Goal: Transaction & Acquisition: Purchase product/service

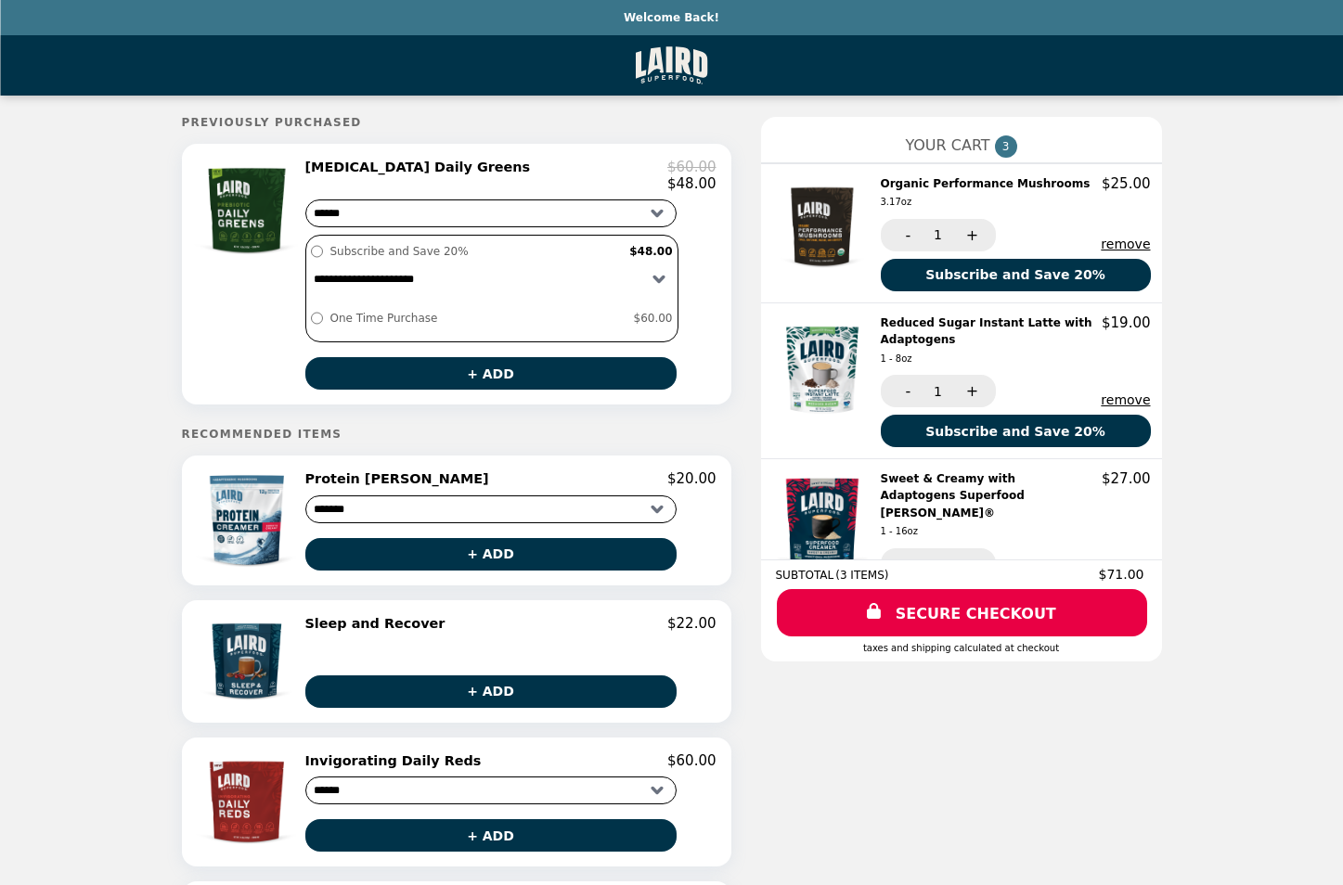
select select "**********"
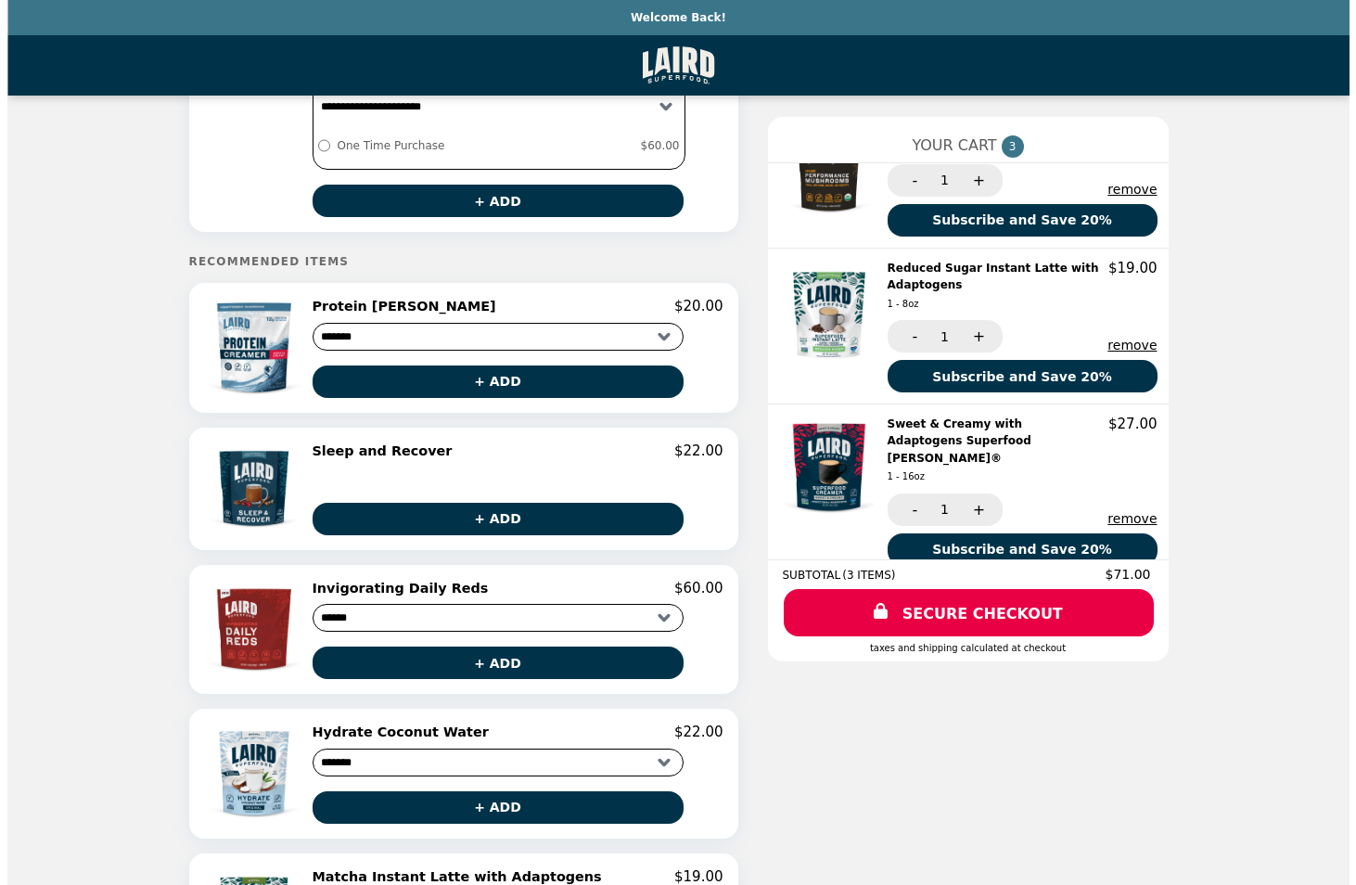
scroll to position [186, 0]
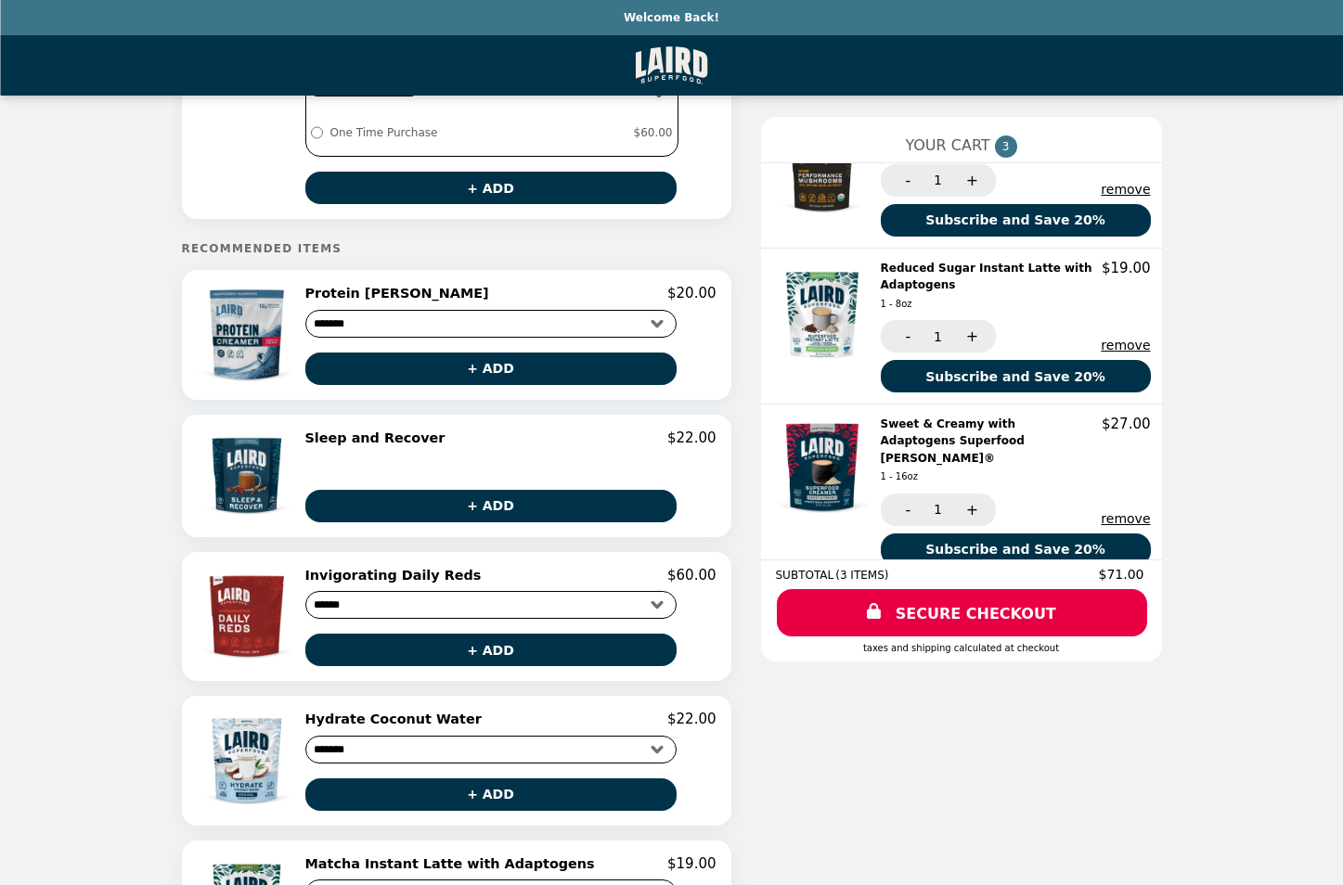
click at [245, 344] on img at bounding box center [248, 334] width 104 height 99
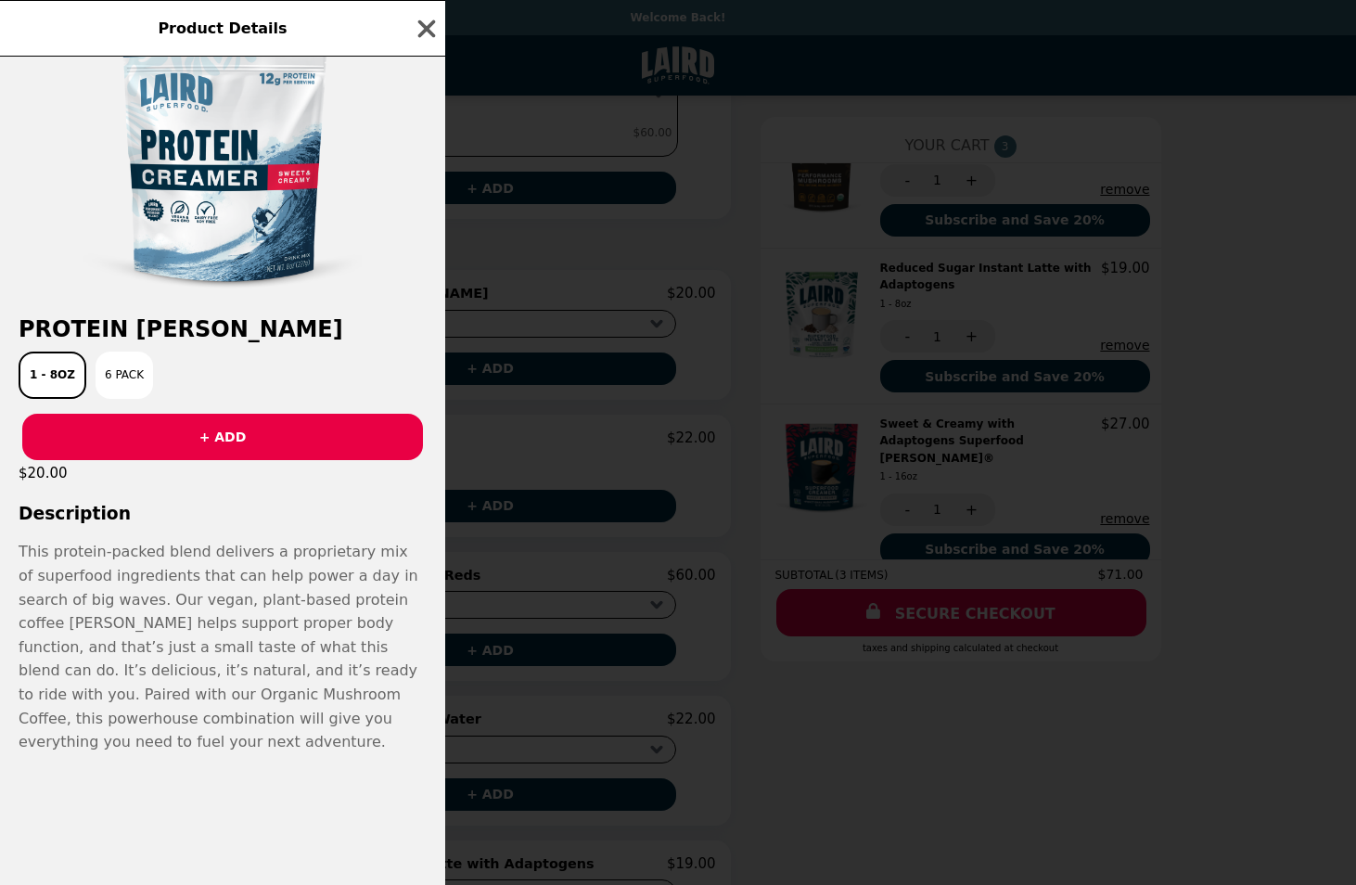
scroll to position [79, 0]
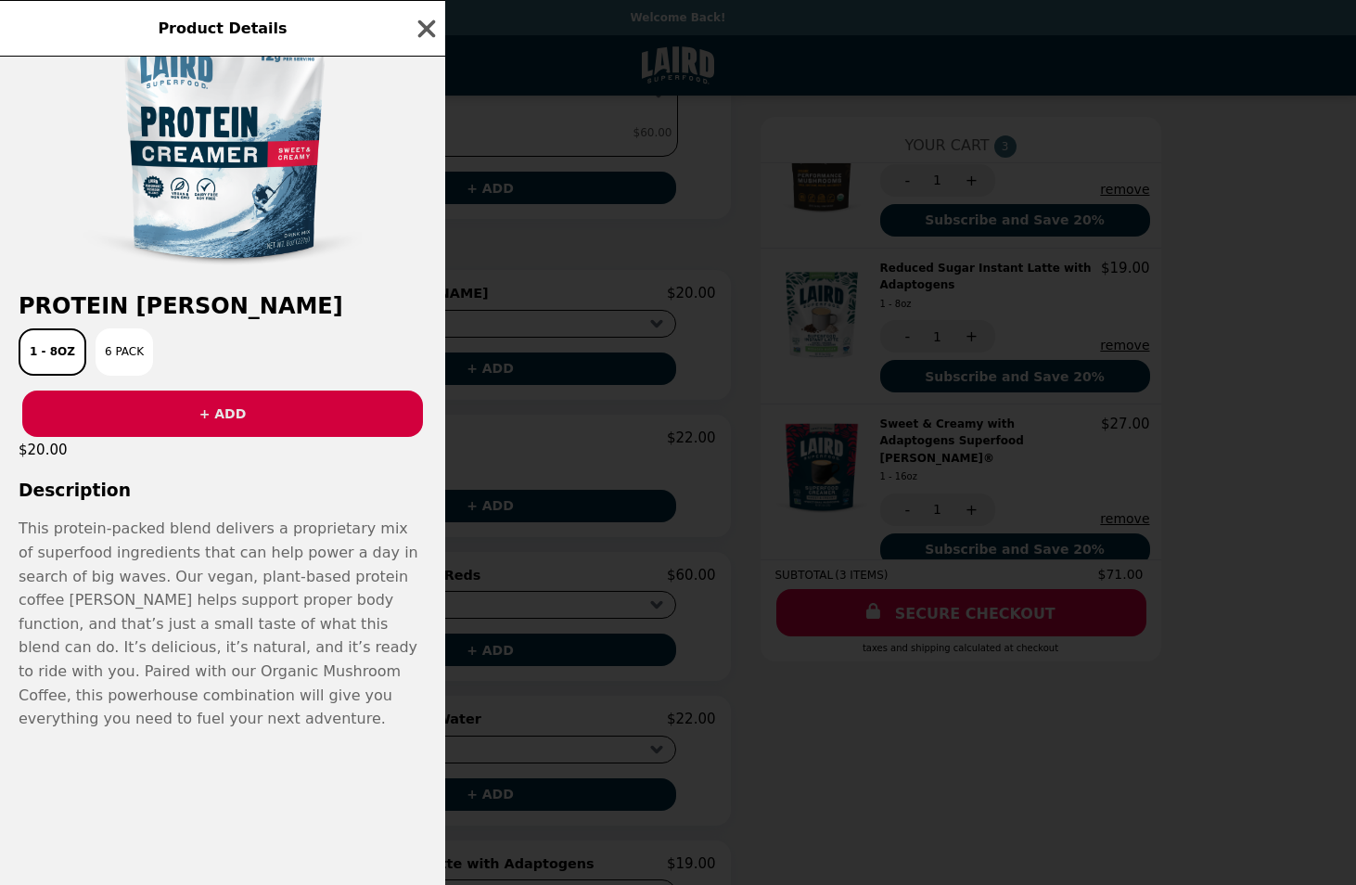
click at [232, 418] on button "+ ADD" at bounding box center [222, 414] width 401 height 46
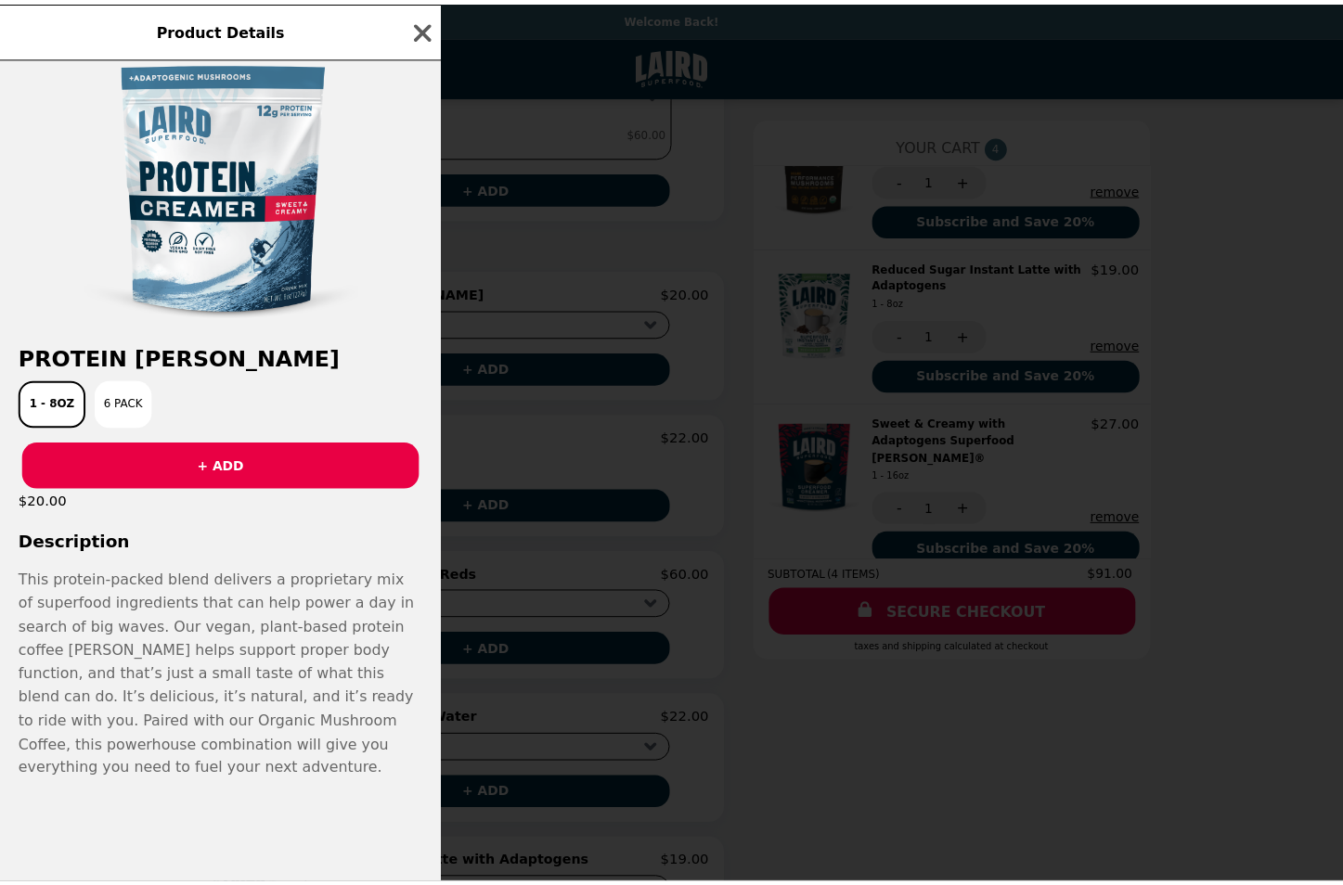
scroll to position [0, 0]
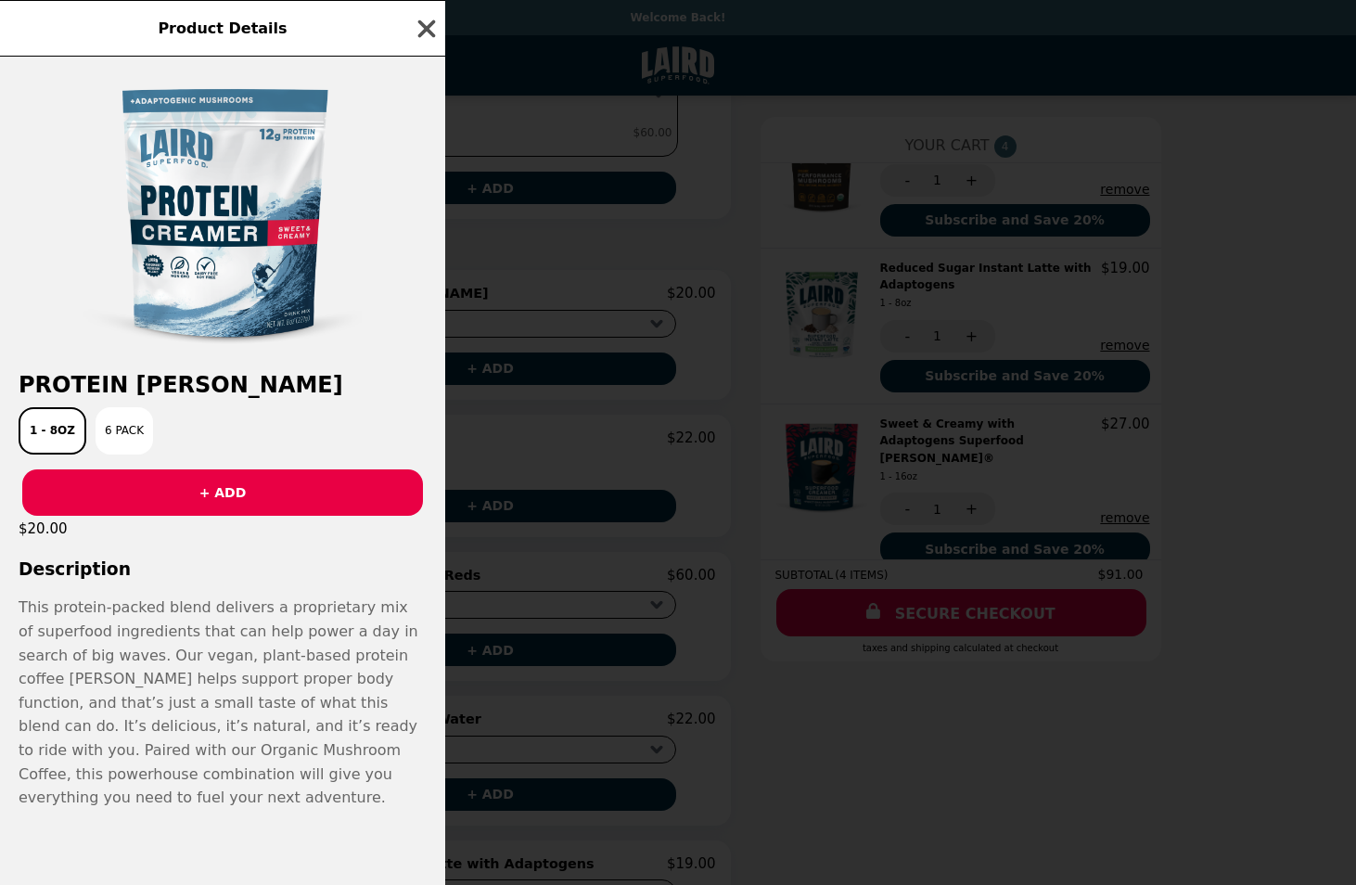
click at [431, 22] on icon "button" at bounding box center [427, 28] width 18 height 18
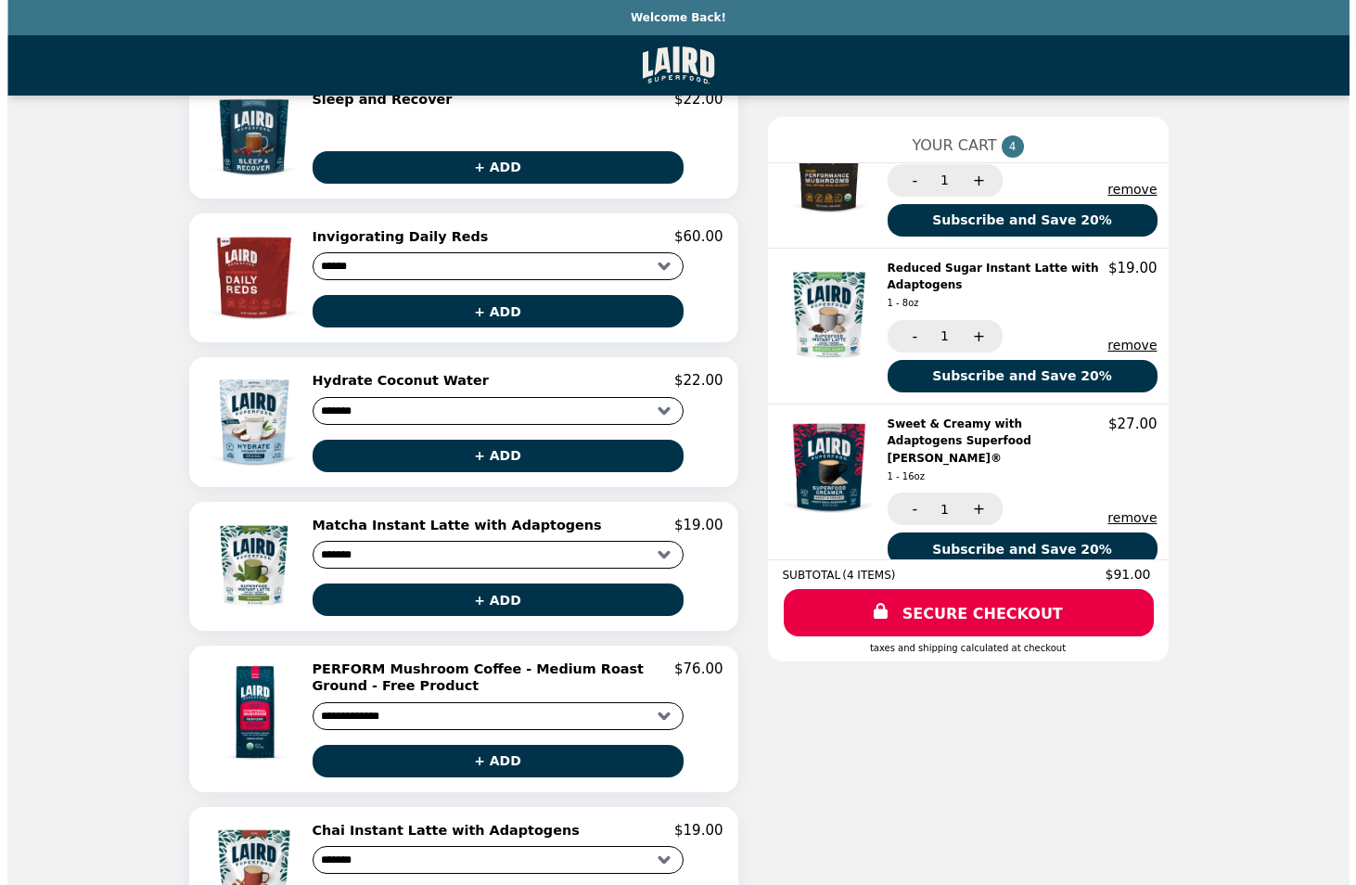
scroll to position [557, 0]
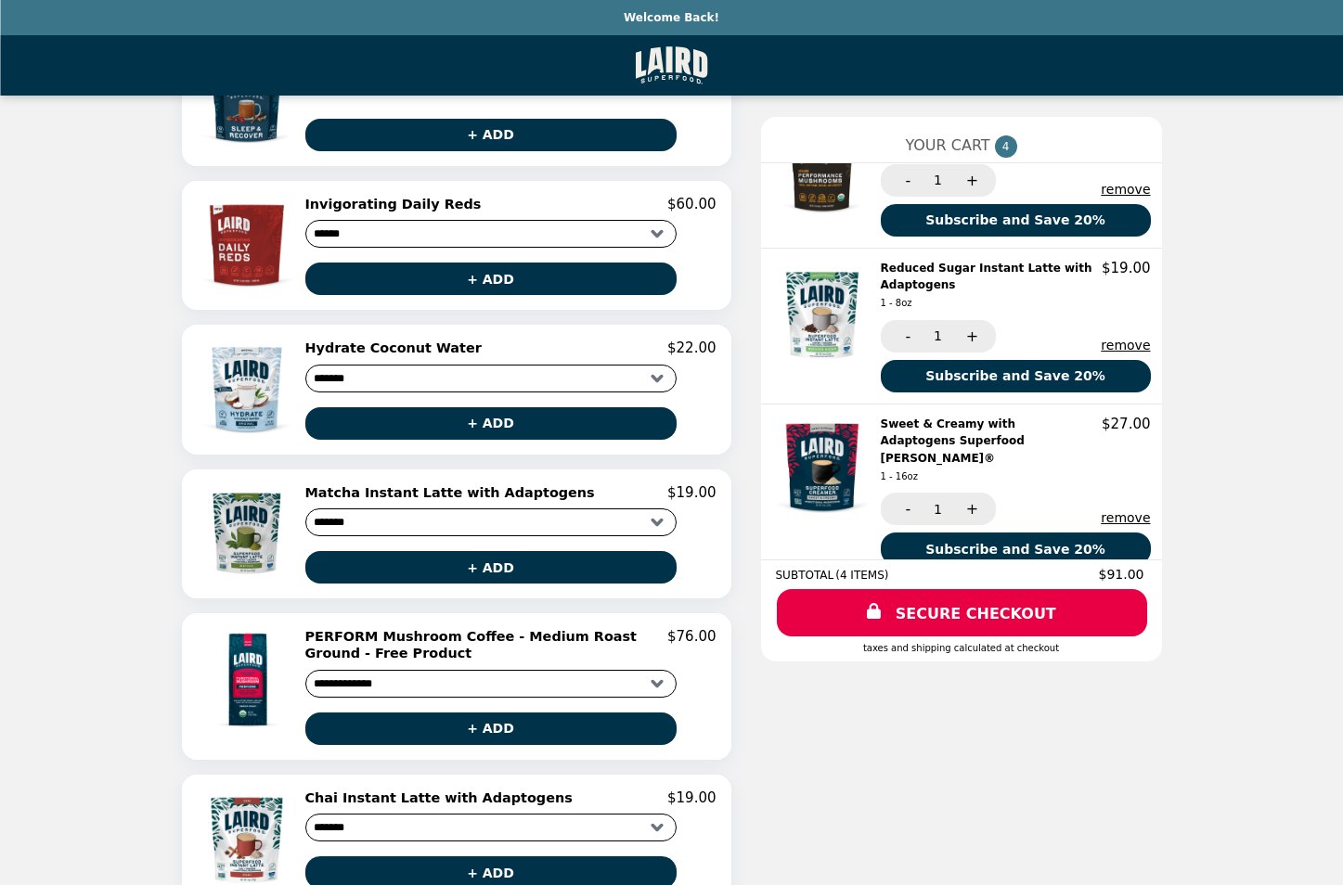
click at [237, 542] on img at bounding box center [248, 533] width 104 height 99
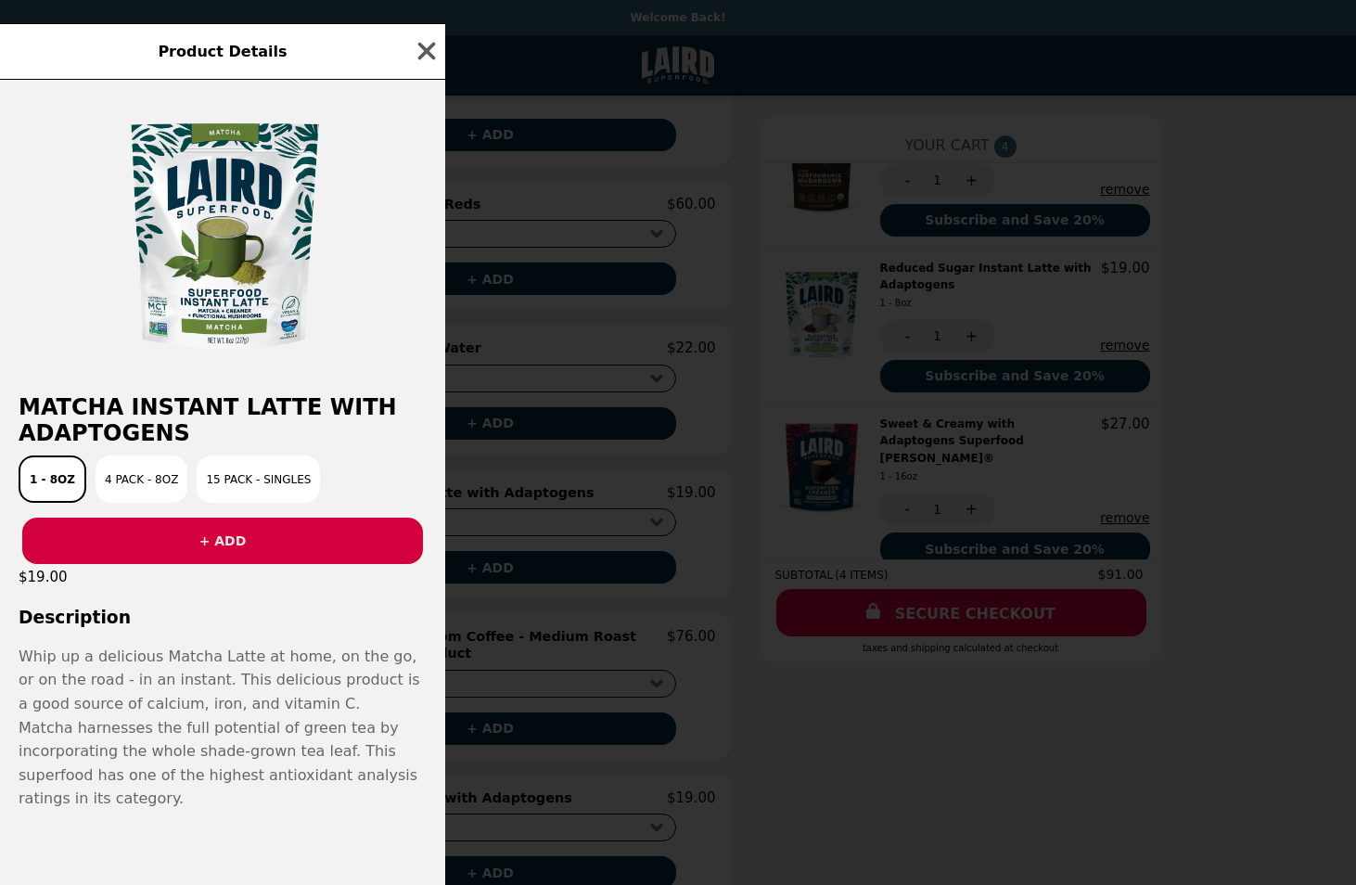
click at [235, 537] on button "+ ADD" at bounding box center [222, 541] width 401 height 46
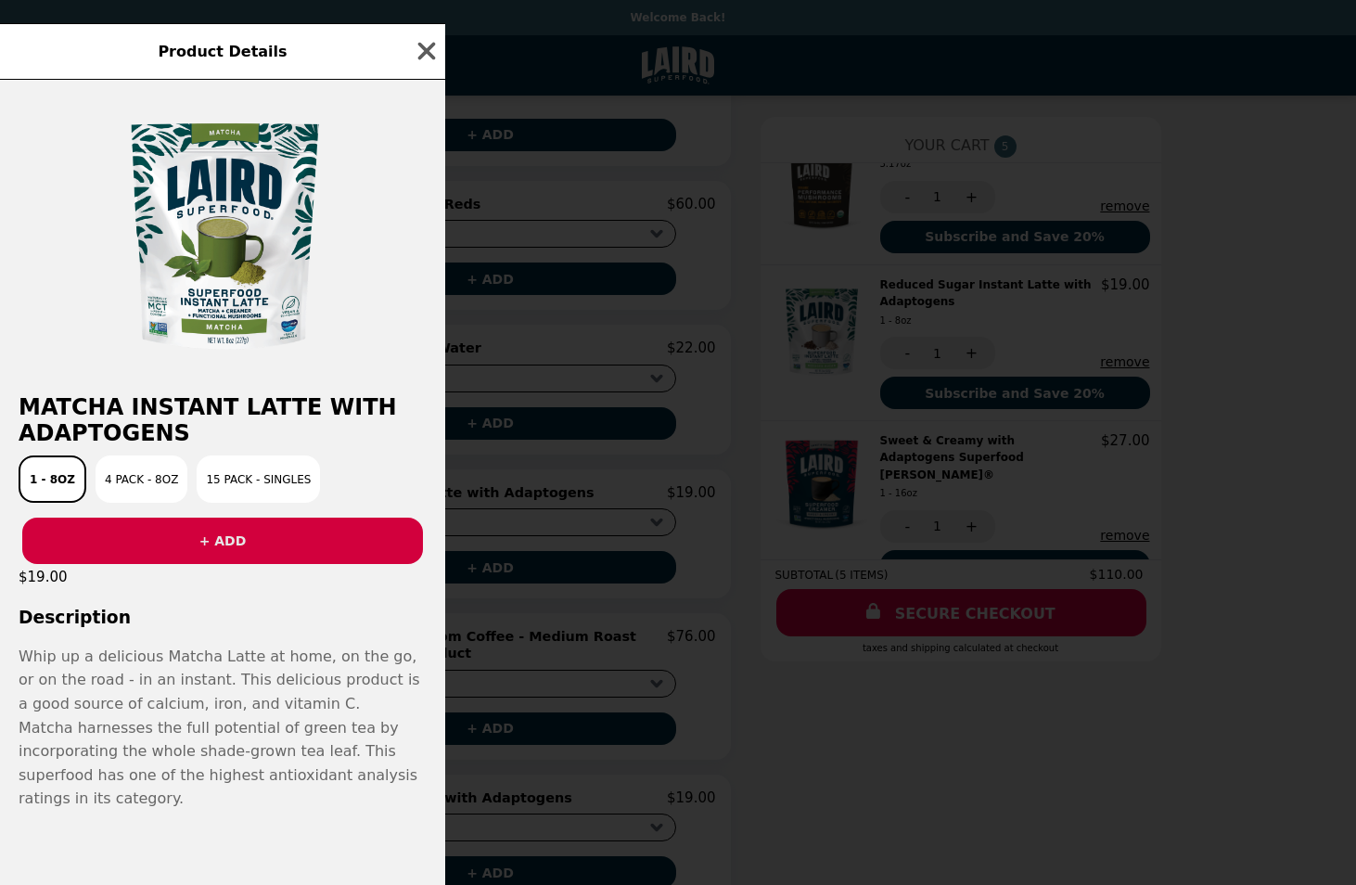
click at [225, 538] on button "+ ADD" at bounding box center [222, 541] width 401 height 46
click at [427, 43] on icon "button" at bounding box center [427, 52] width 18 height 18
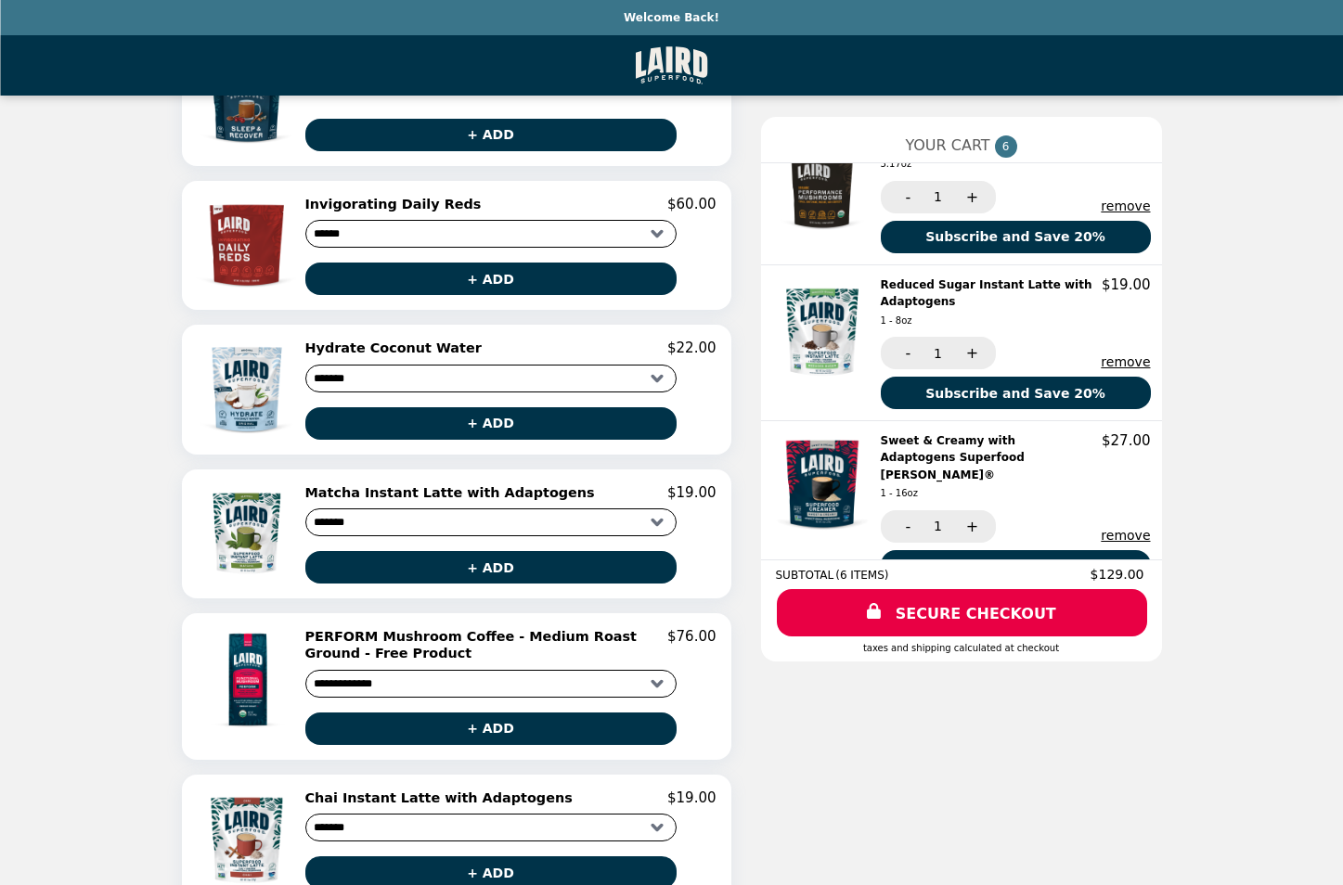
click at [820, 176] on img at bounding box center [823, 189] width 109 height 104
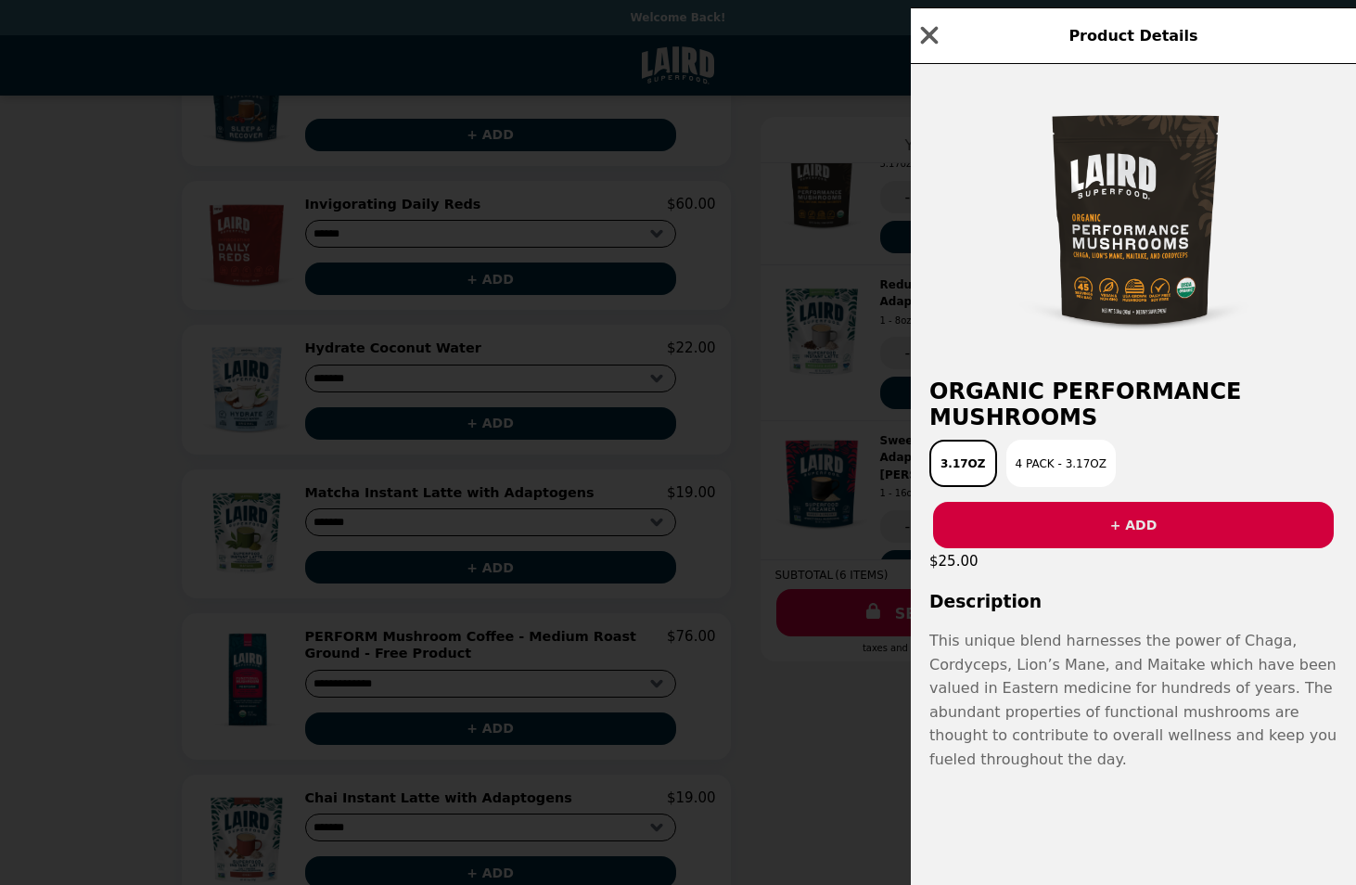
click at [1144, 535] on button "+ ADD" at bounding box center [1133, 525] width 401 height 46
click at [931, 42] on icon "button" at bounding box center [930, 35] width 28 height 28
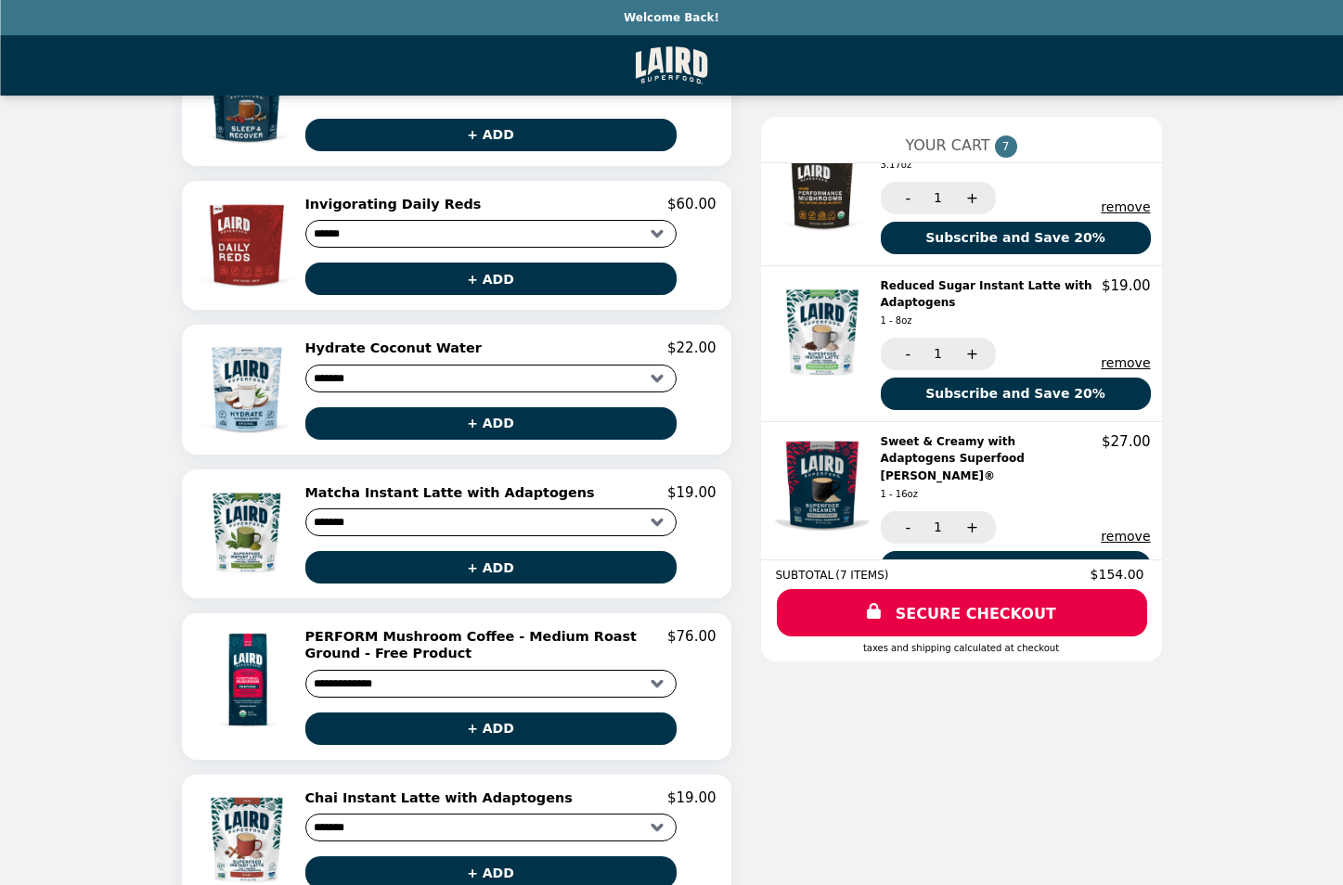
click at [827, 463] on img at bounding box center [823, 485] width 109 height 104
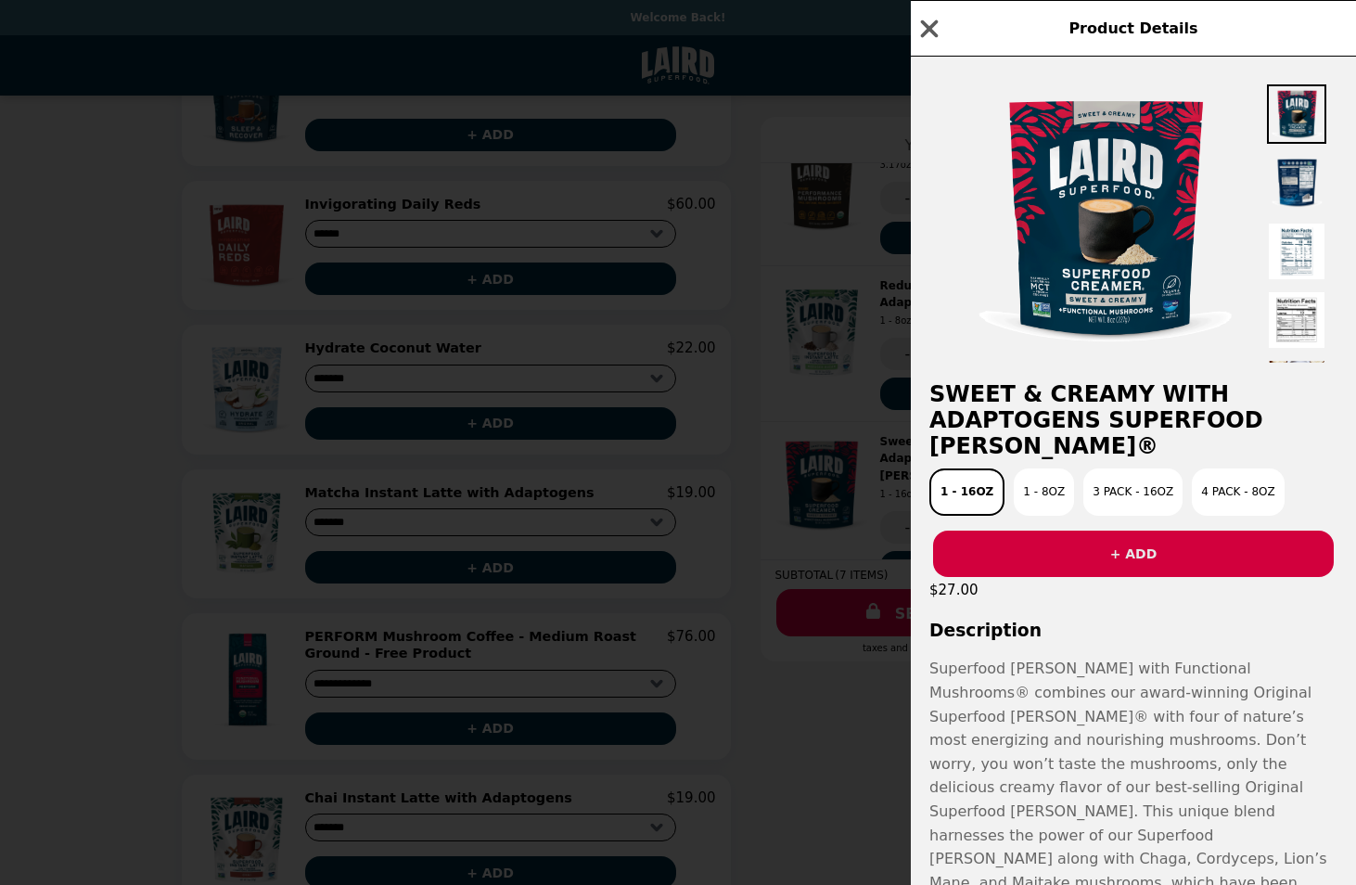
click at [1125, 566] on button "+ ADD" at bounding box center [1133, 554] width 401 height 46
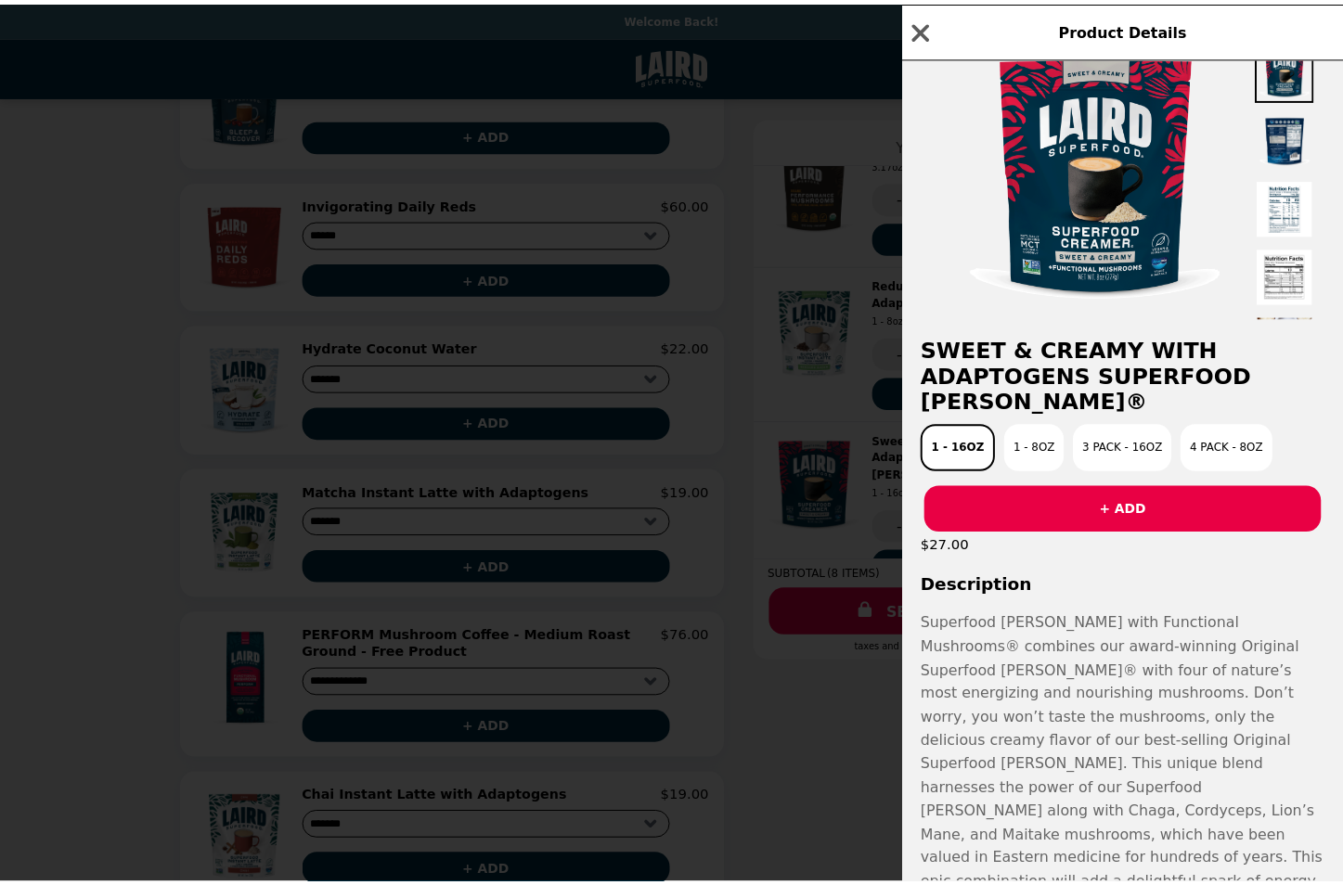
scroll to position [0, 0]
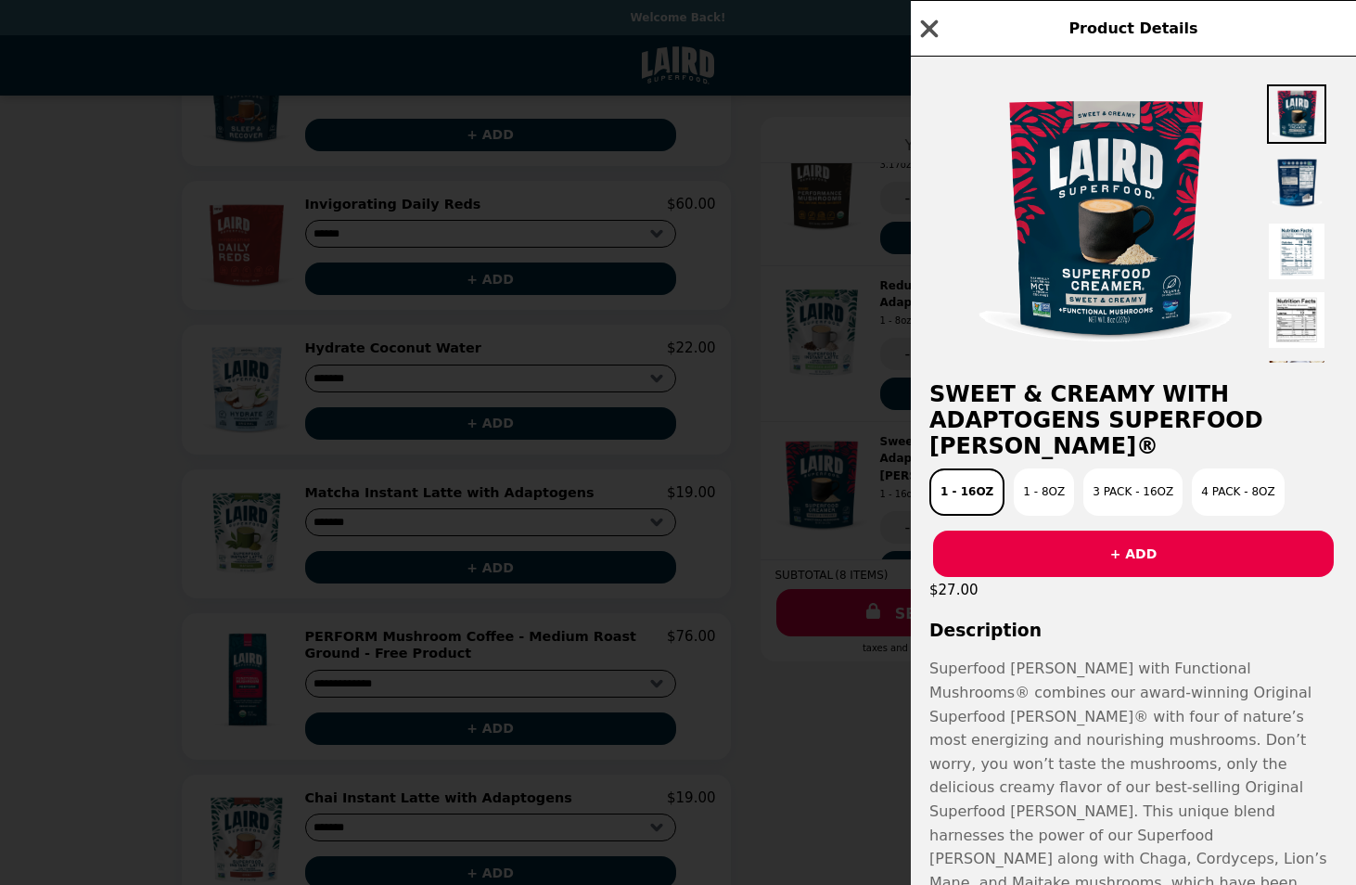
click at [931, 22] on icon "button" at bounding box center [930, 29] width 28 height 28
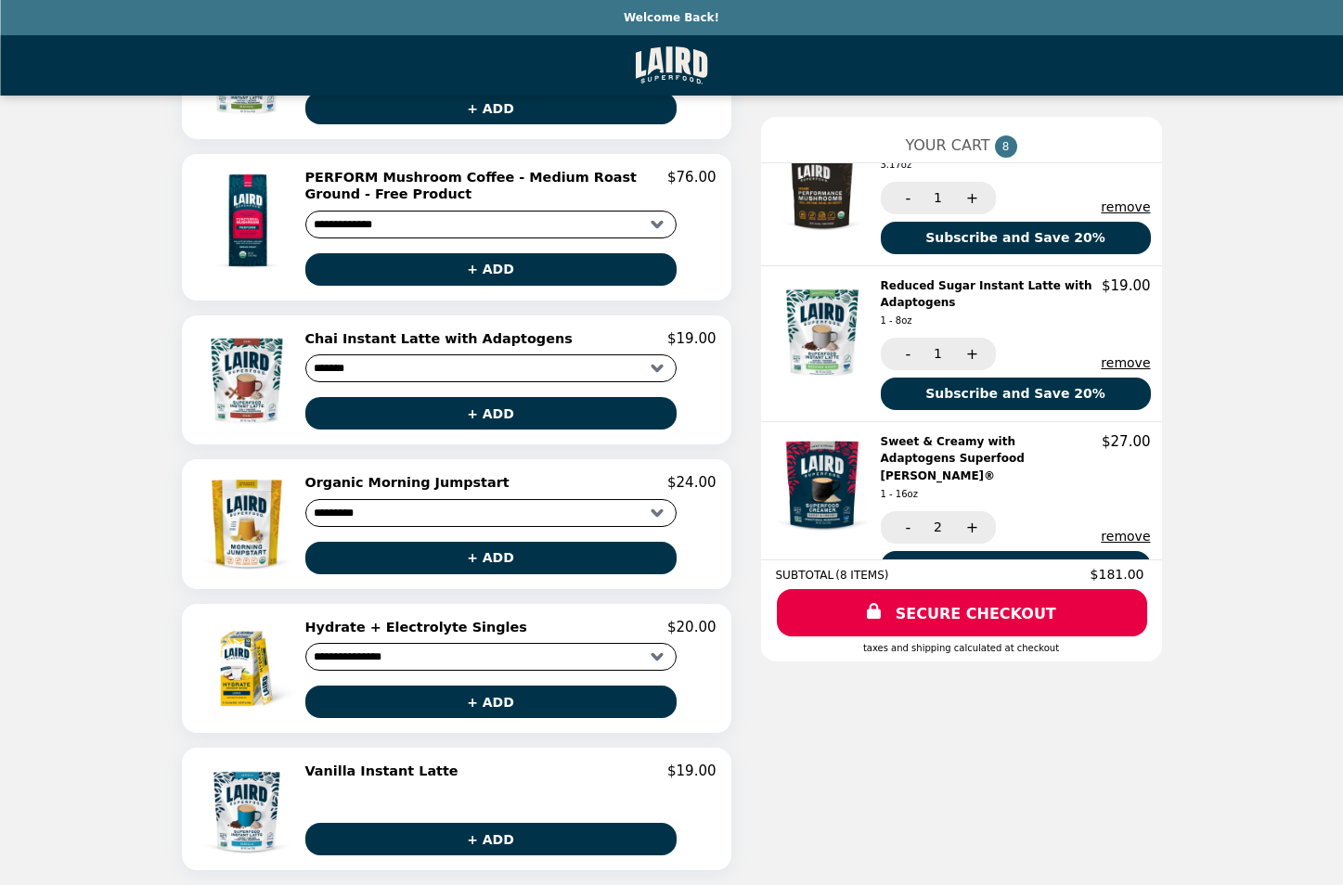
scroll to position [1035, 0]
click at [953, 610] on link "SECURE CHECKOUT" at bounding box center [962, 612] width 374 height 47
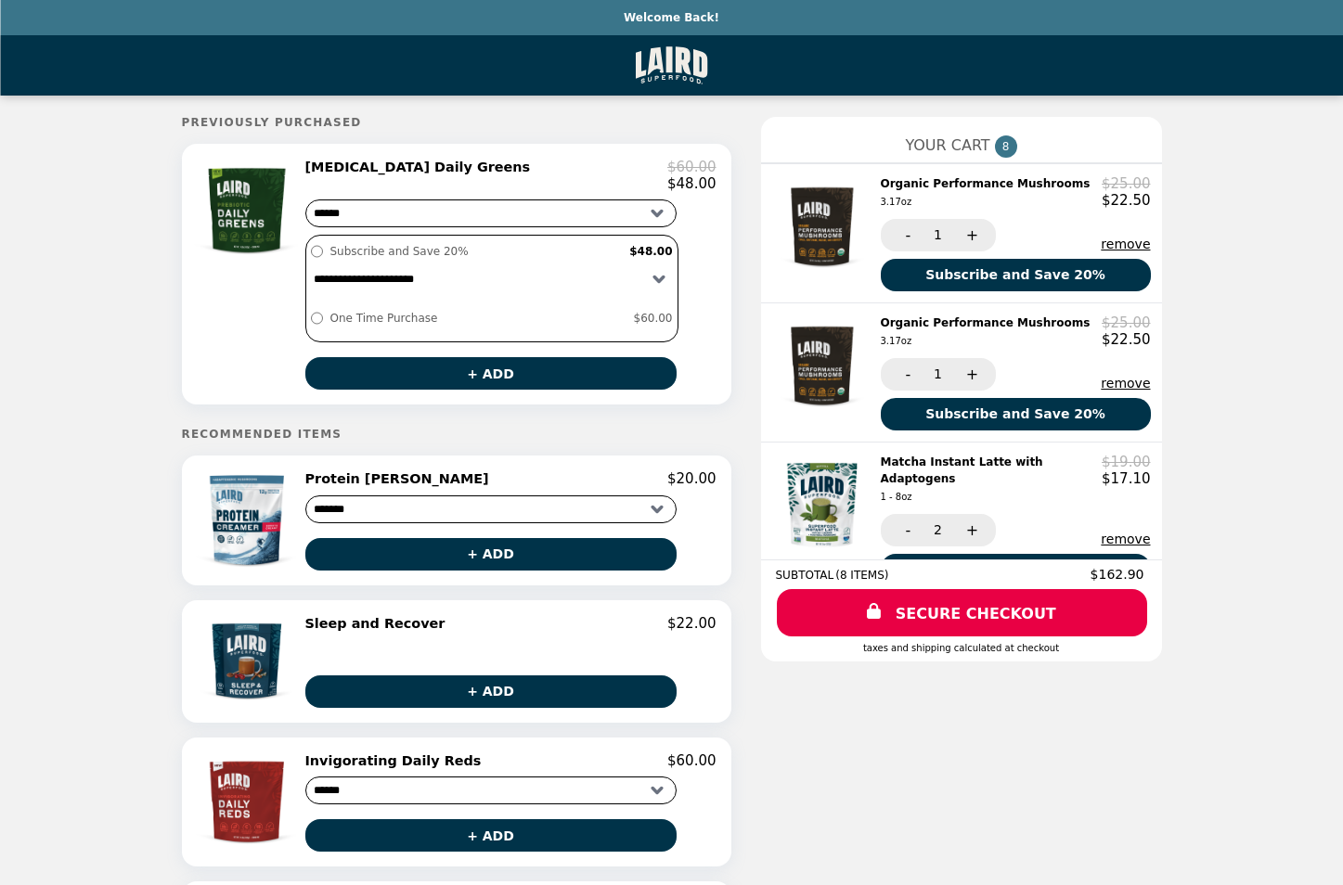
select select "**********"
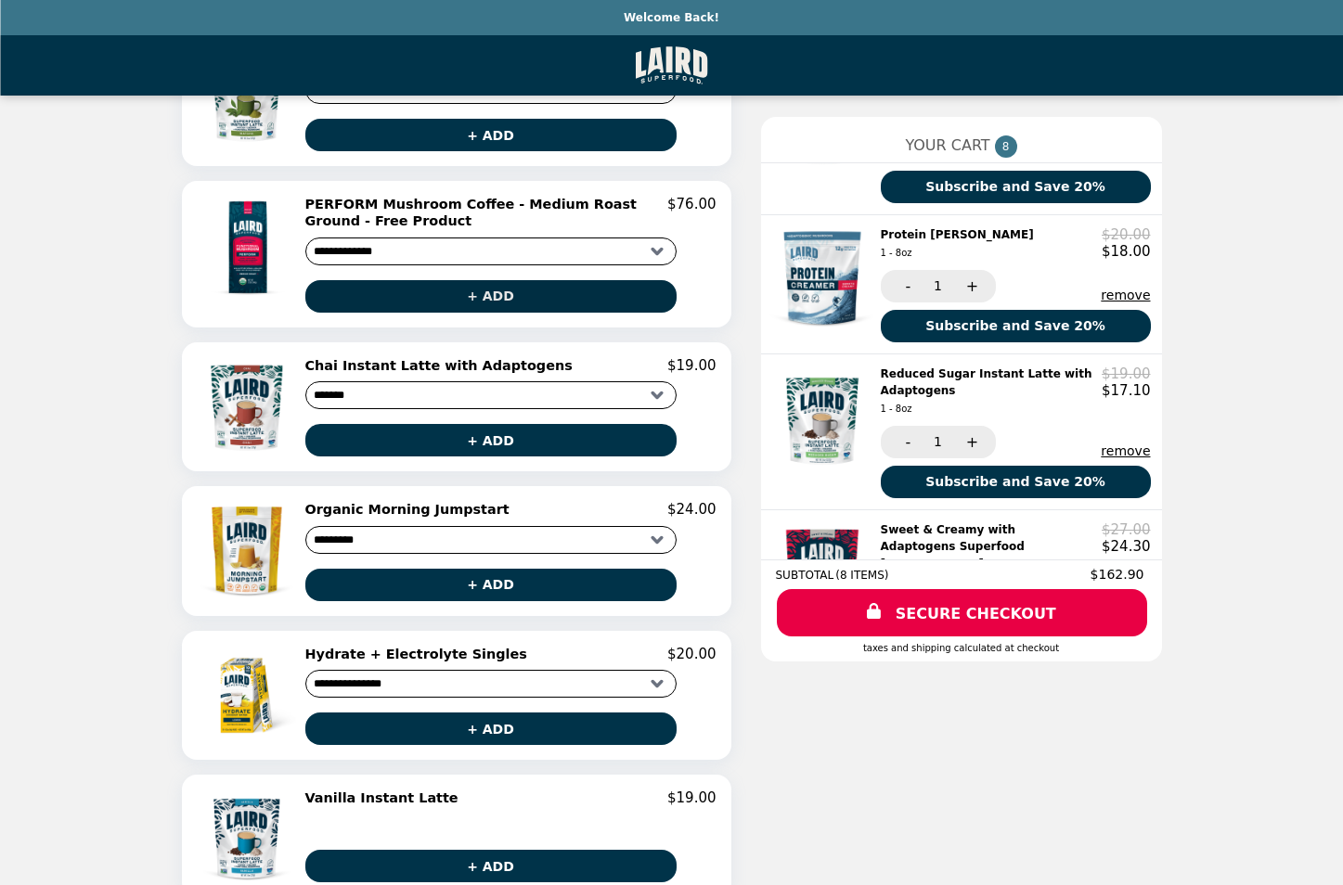
scroll to position [1035, 0]
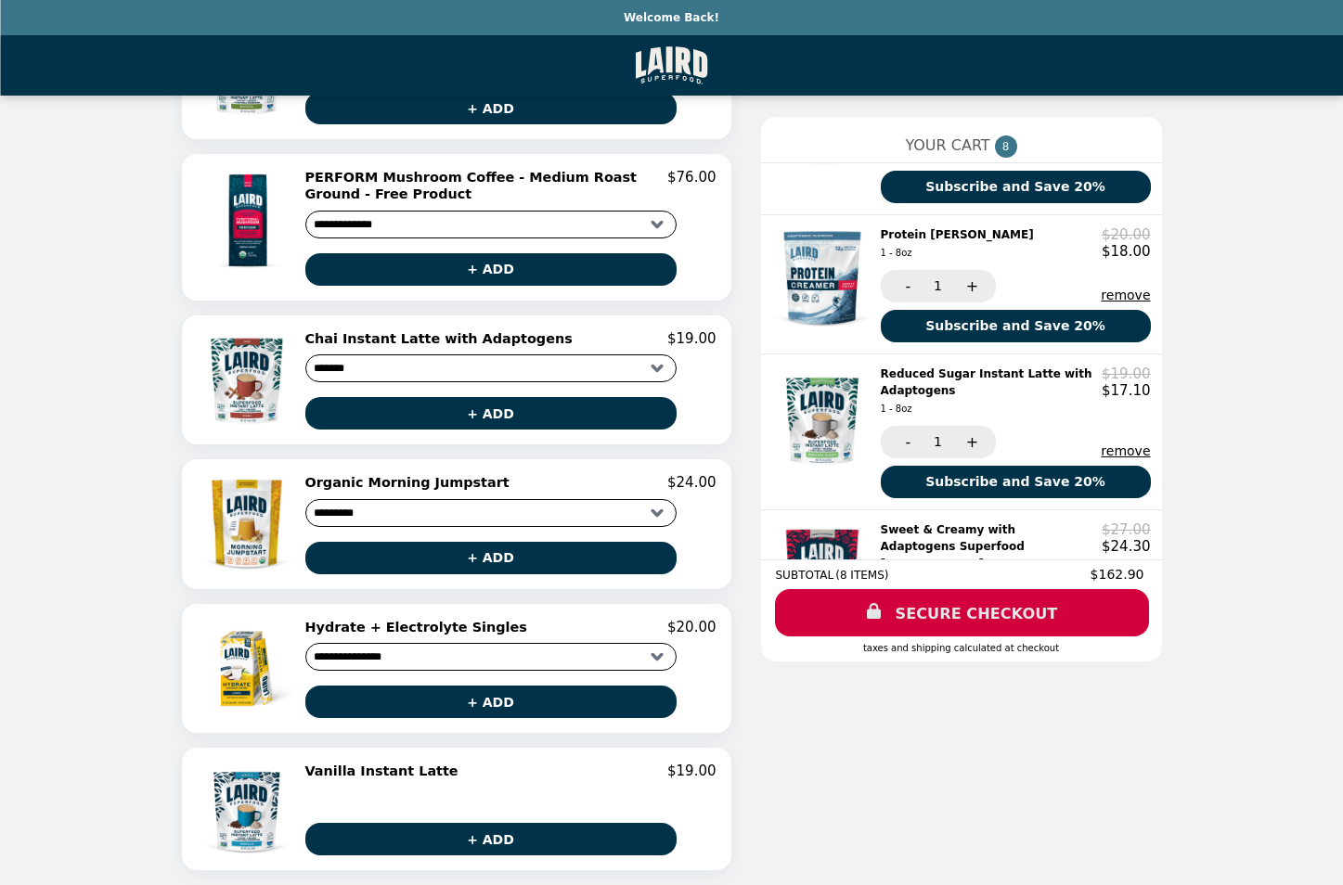
click at [924, 618] on link "SECURE CHECKOUT" at bounding box center [962, 612] width 374 height 47
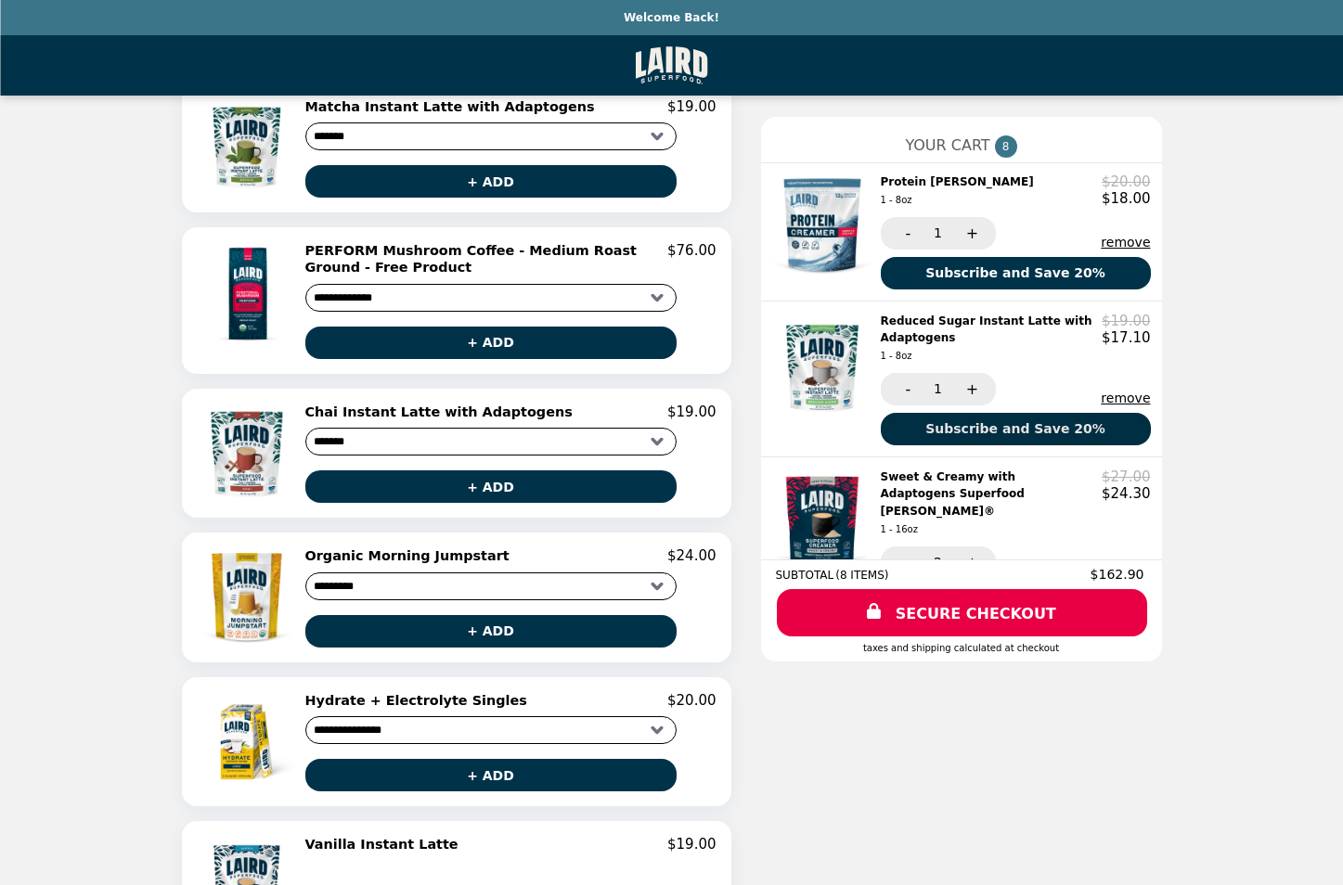
scroll to position [476, 0]
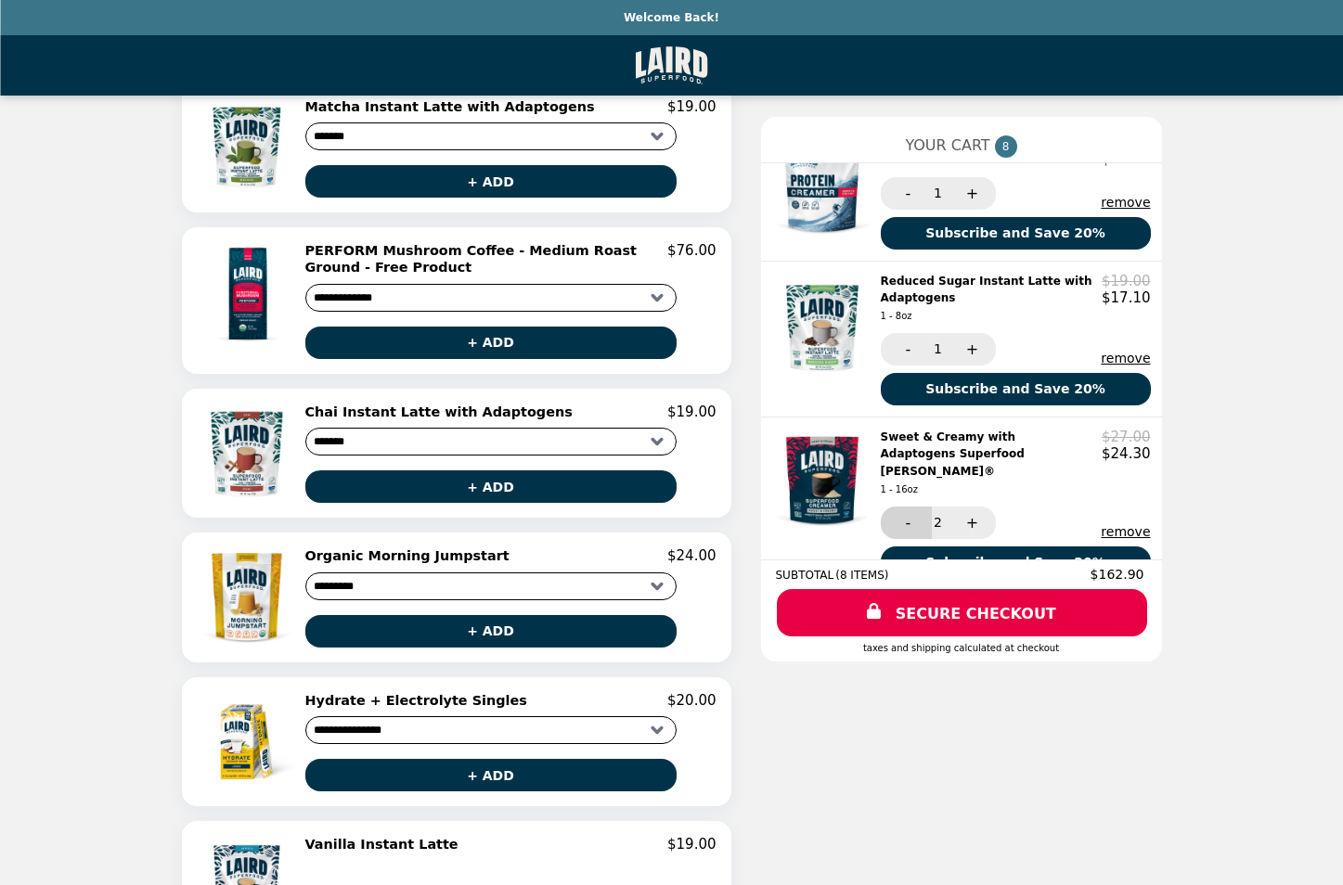
click at [907, 507] on button "-" at bounding box center [905, 523] width 51 height 32
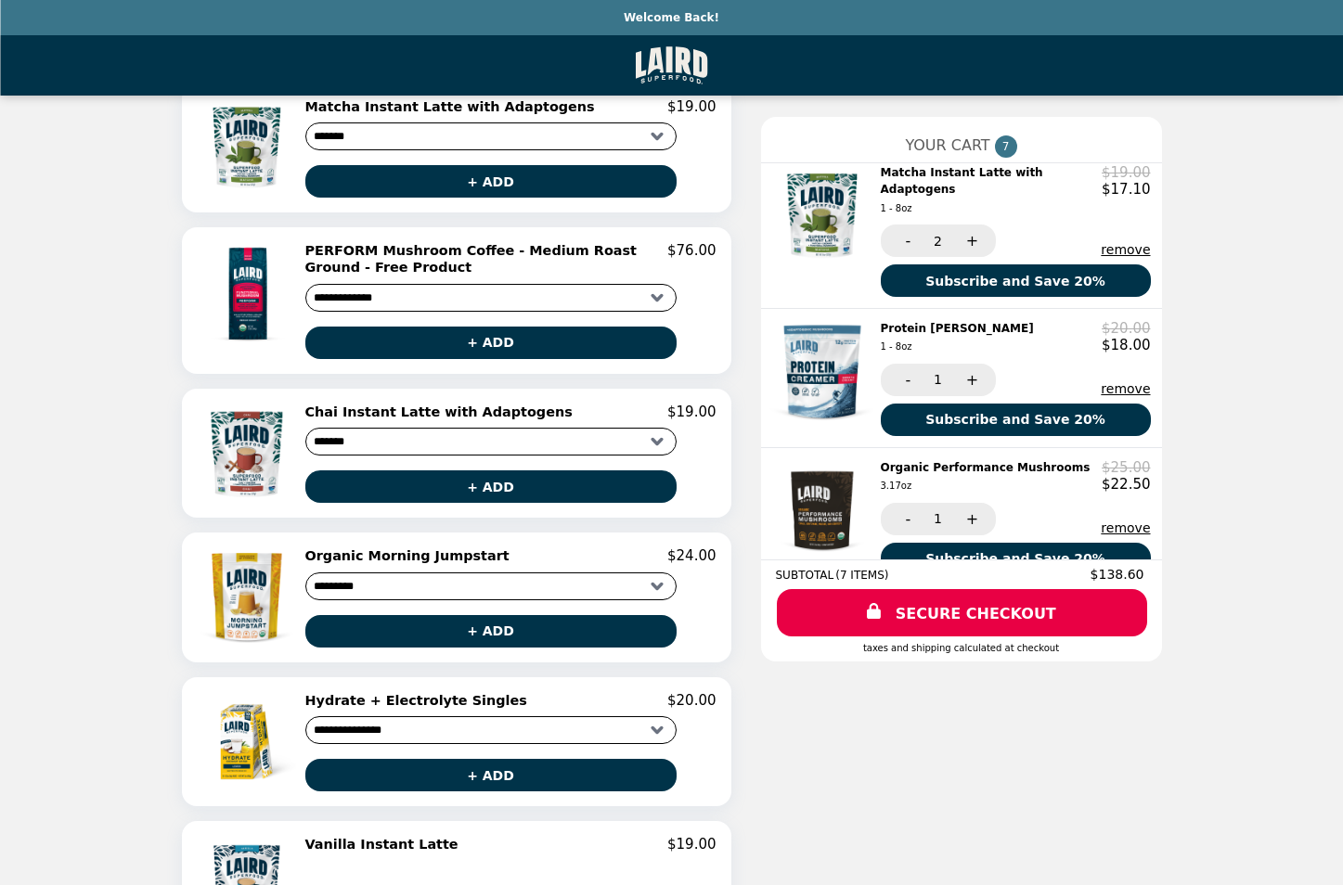
scroll to position [0, 0]
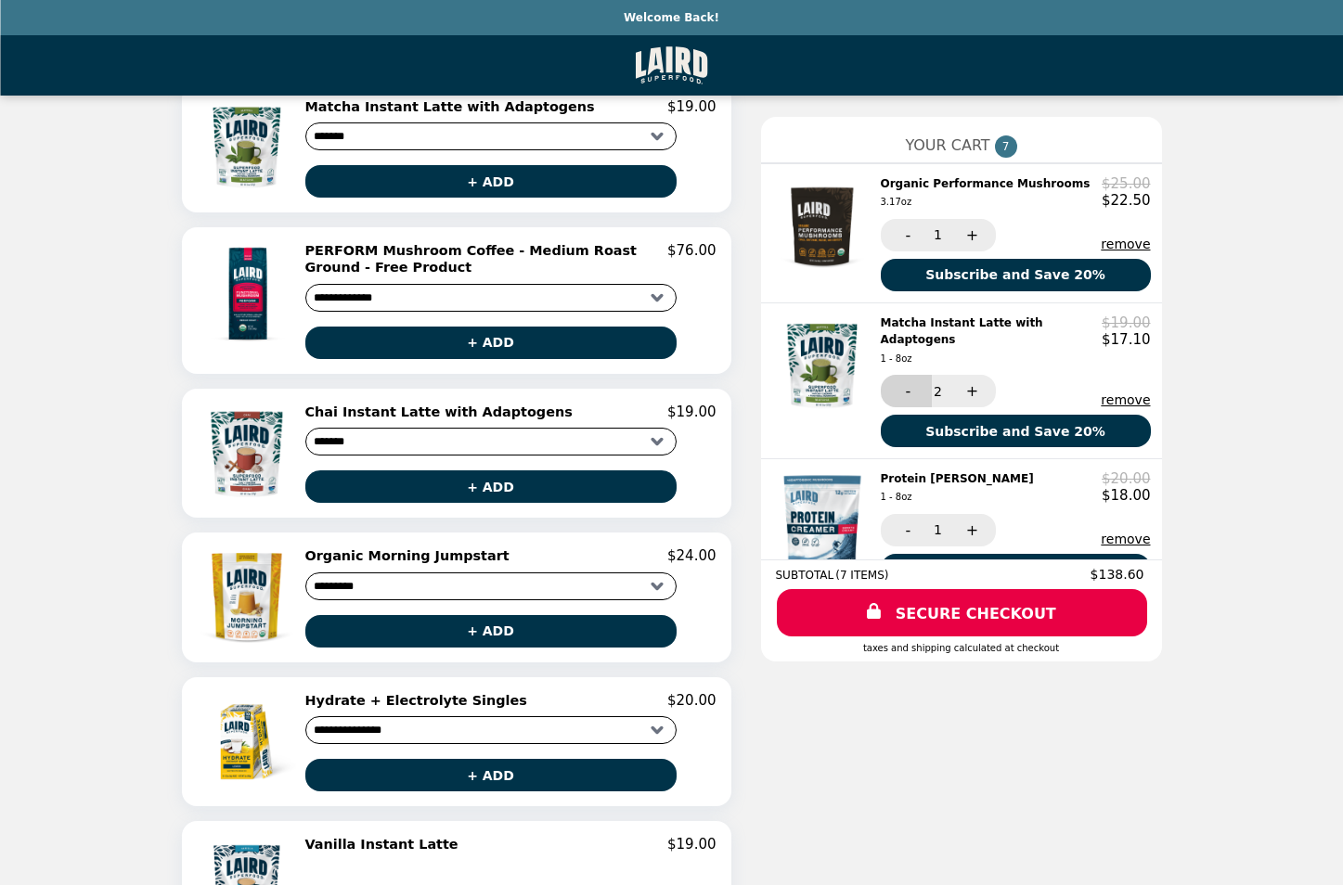
click at [909, 376] on button "-" at bounding box center [905, 391] width 51 height 32
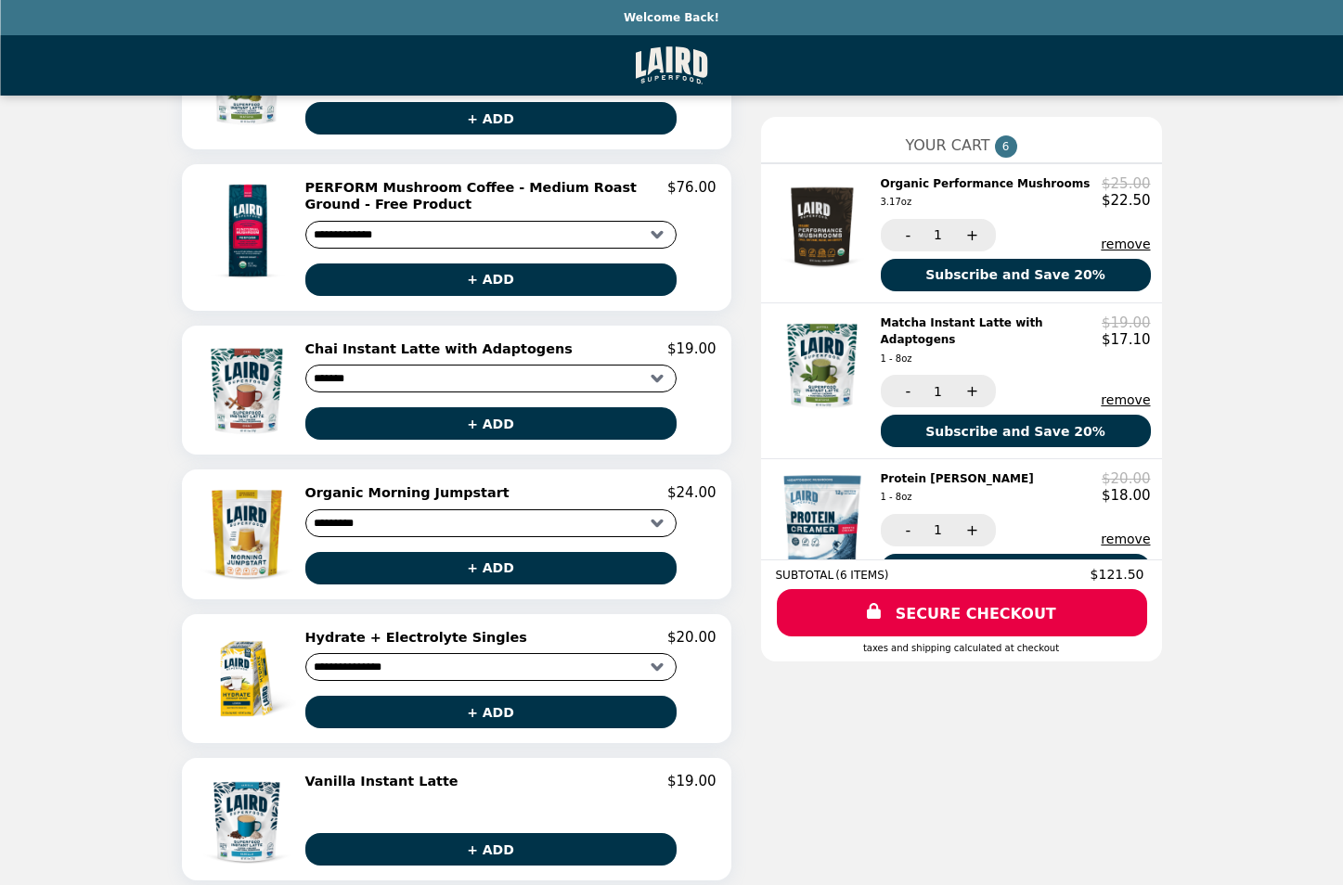
scroll to position [1035, 0]
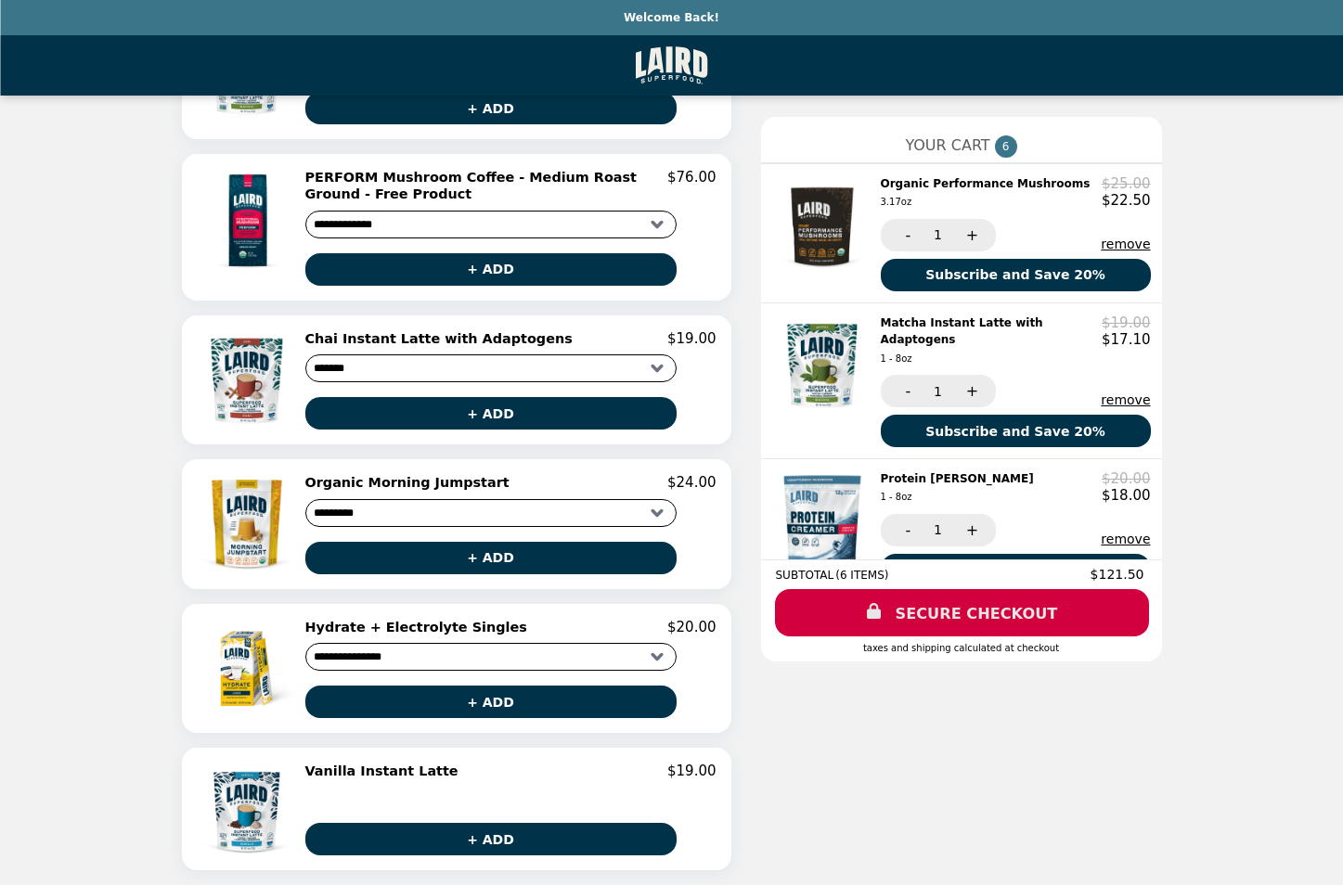
click at [946, 612] on link "SECURE CHECKOUT" at bounding box center [962, 612] width 374 height 47
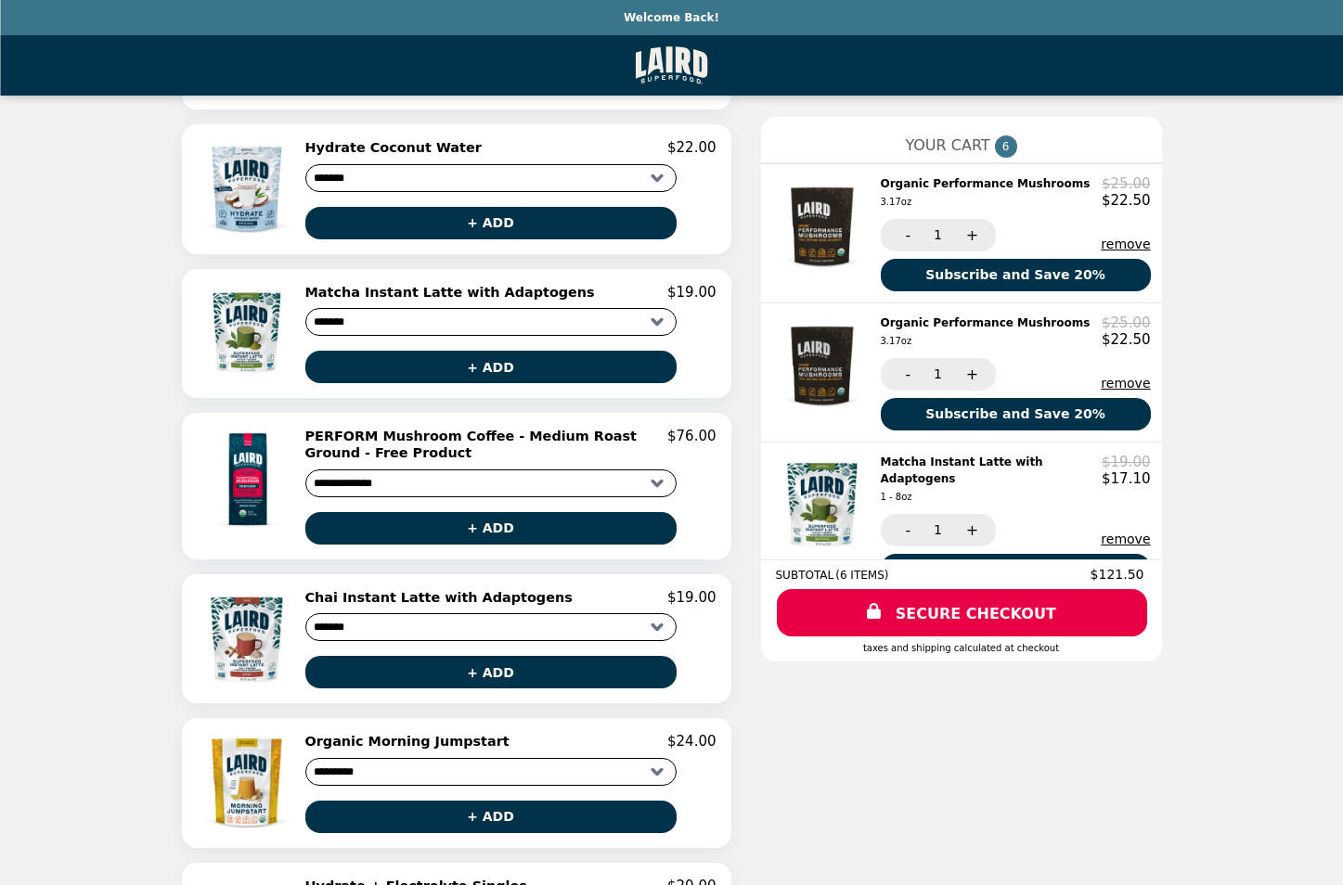
scroll to position [93, 0]
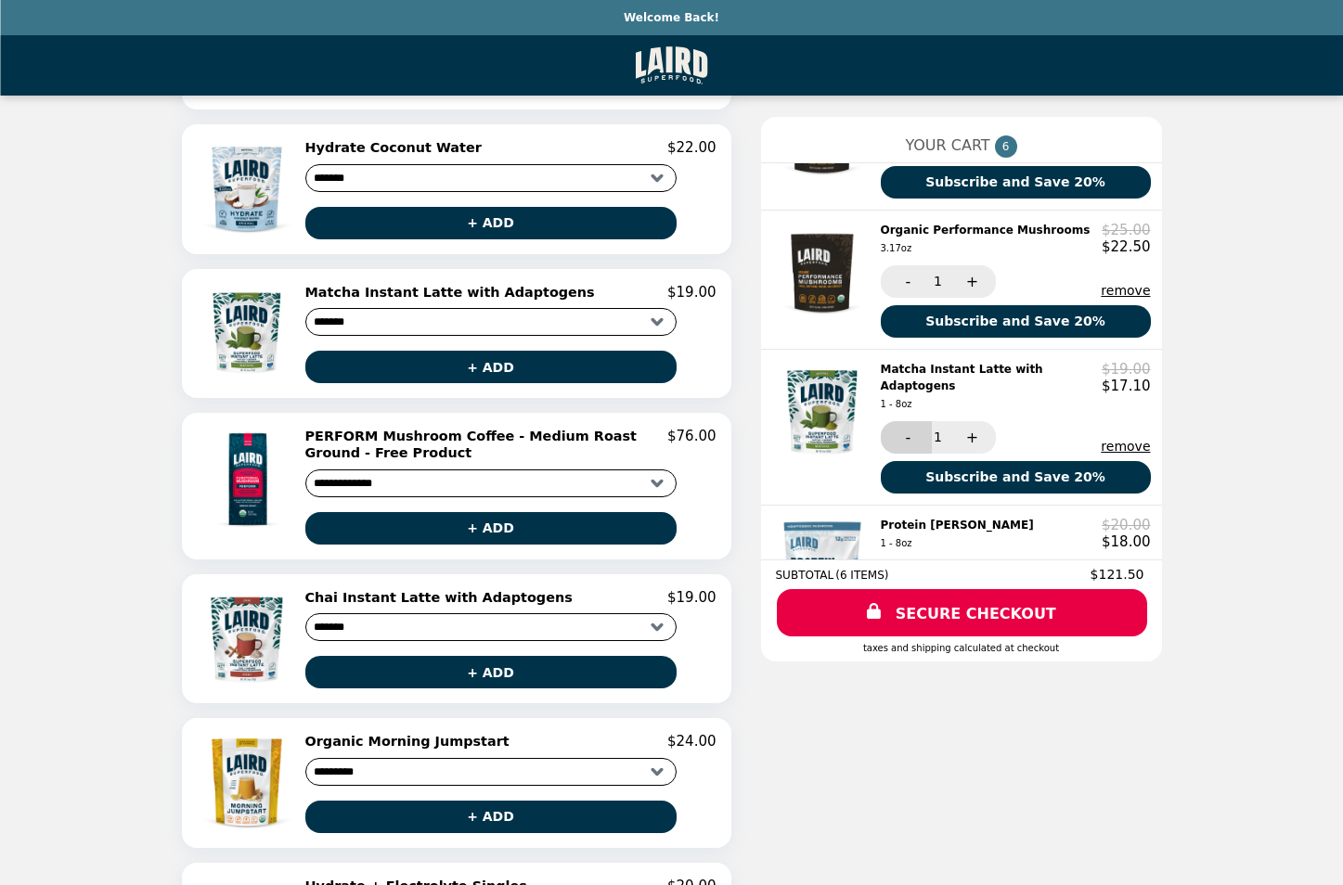
click at [907, 426] on button "-" at bounding box center [905, 437] width 51 height 32
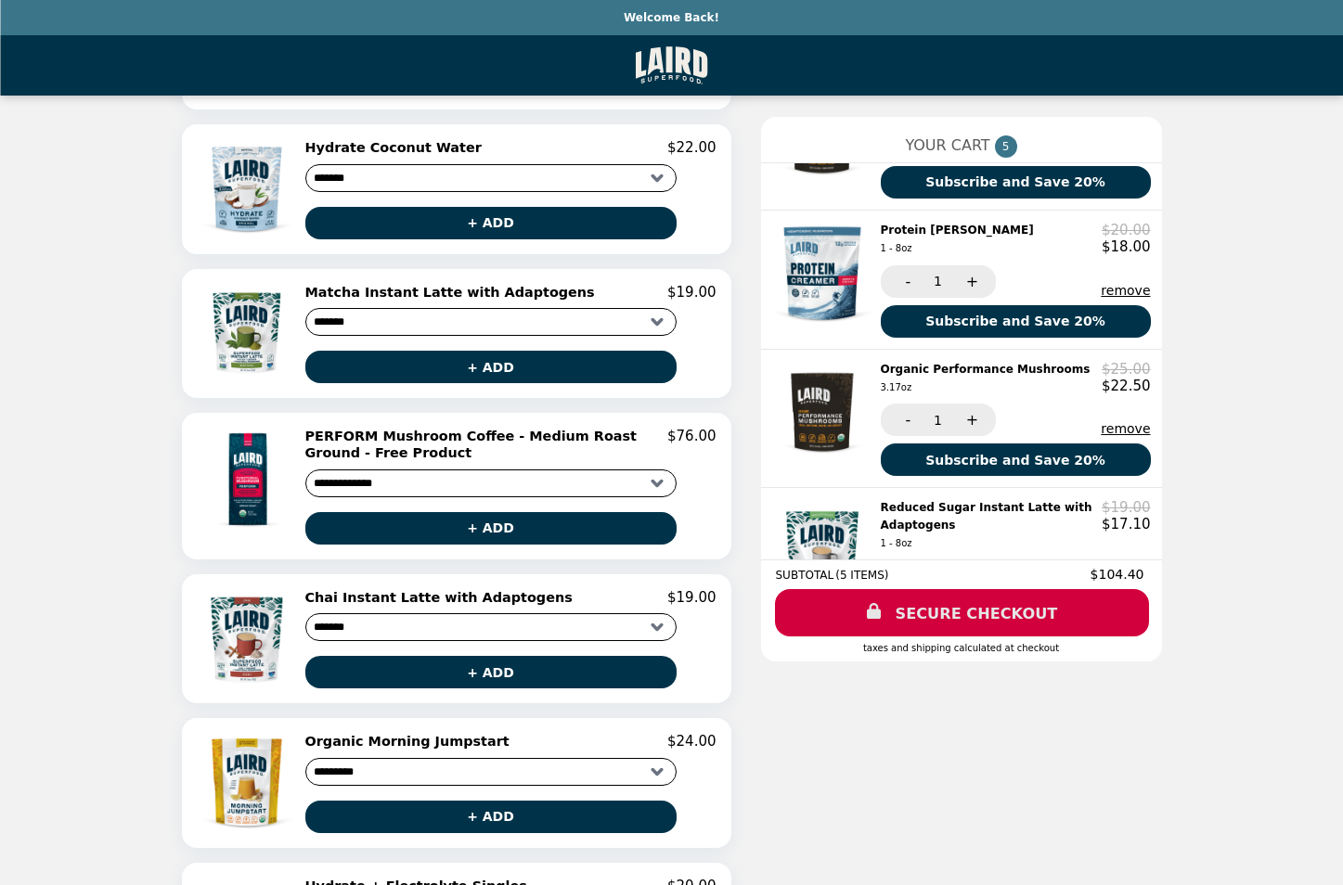
click at [956, 619] on link "SECURE CHECKOUT" at bounding box center [962, 612] width 374 height 47
